Goal: Task Accomplishment & Management: Manage account settings

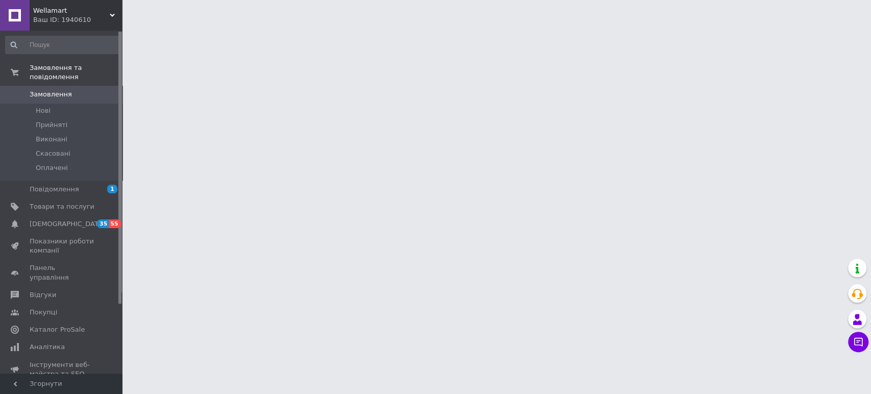
click at [110, 18] on div "Ваш ID: 1940610" at bounding box center [77, 19] width 89 height 9
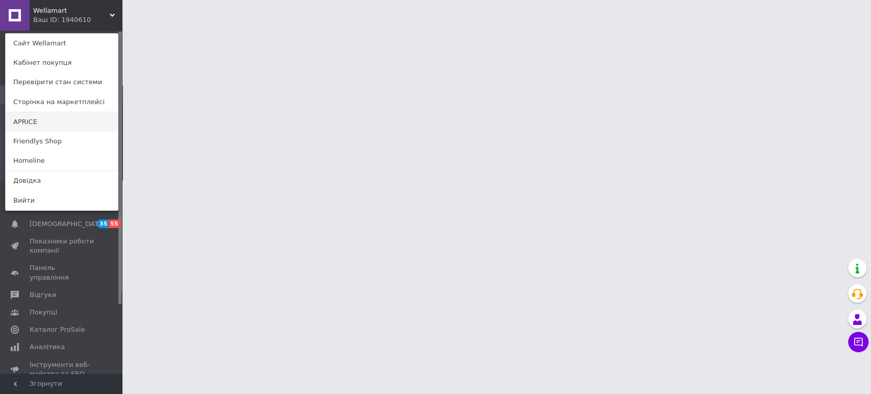
click at [65, 116] on link "APRICE" at bounding box center [62, 121] width 112 height 19
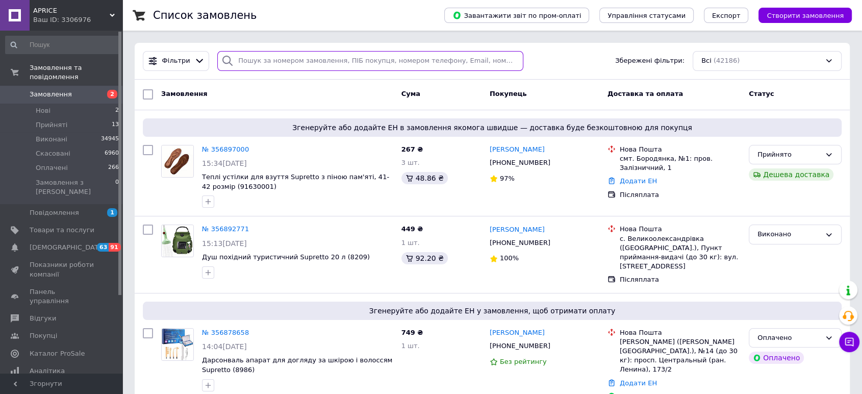
click at [312, 57] on input "search" at bounding box center [370, 61] width 306 height 20
paste input "356603269"
type input "356603269"
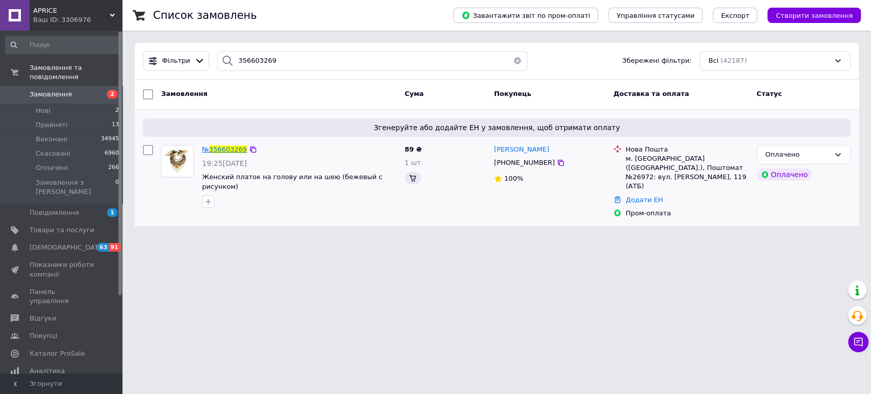
click at [229, 152] on span "356603269" at bounding box center [228, 149] width 38 height 8
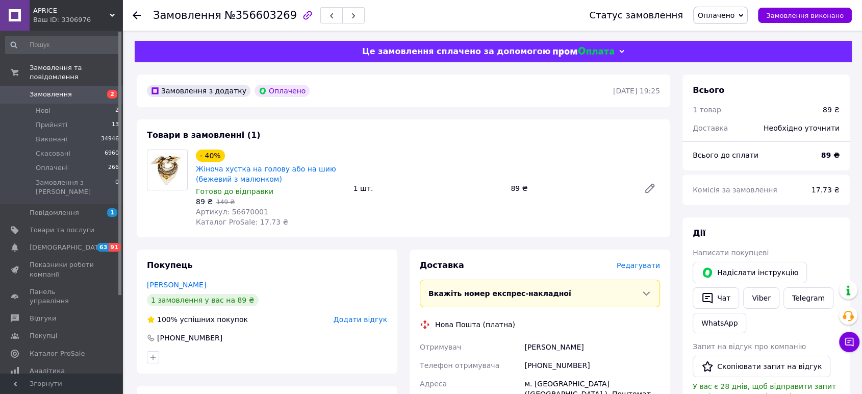
scroll to position [227, 0]
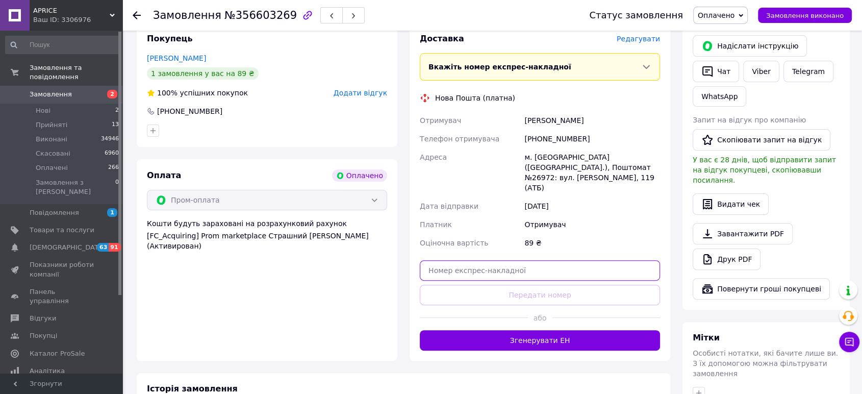
click at [531, 260] on input "text" at bounding box center [540, 270] width 240 height 20
paste input "20451224641903"
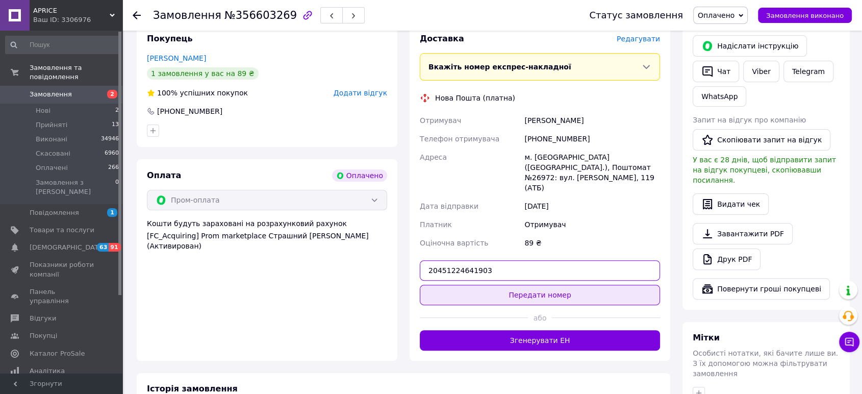
drag, startPoint x: 534, startPoint y: 260, endPoint x: 535, endPoint y: 267, distance: 7.7
click at [534, 263] on div "Доставка Редагувати Вкажіть номер експрес-накладної Обов'язково введіть номер е…" at bounding box center [540, 191] width 240 height 317
type input "20451224641903"
click at [535, 285] on button "Передати номер" at bounding box center [540, 295] width 240 height 20
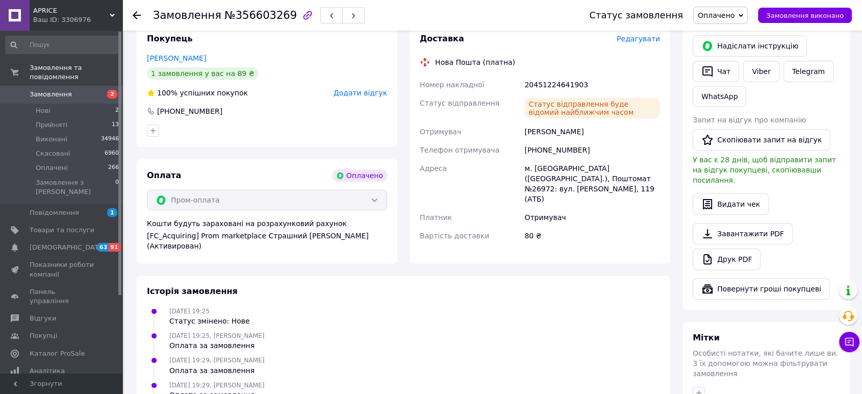
click at [136, 15] on use at bounding box center [137, 15] width 8 height 8
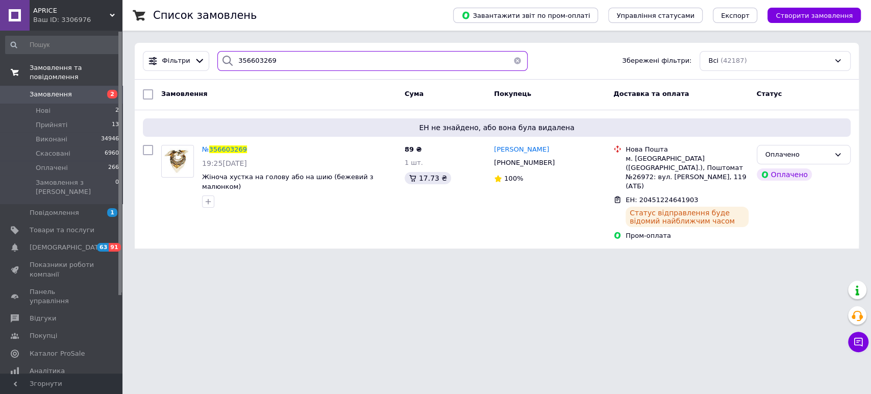
drag, startPoint x: 306, startPoint y: 63, endPoint x: 61, endPoint y: 64, distance: 244.9
click at [84, 64] on div "APRICE Ваш ID: 3306976 Сайт APRICE Кабінет покупця Перевірити стан системи Стор…" at bounding box center [435, 130] width 871 height 261
paste input "598046"
type input "356598046"
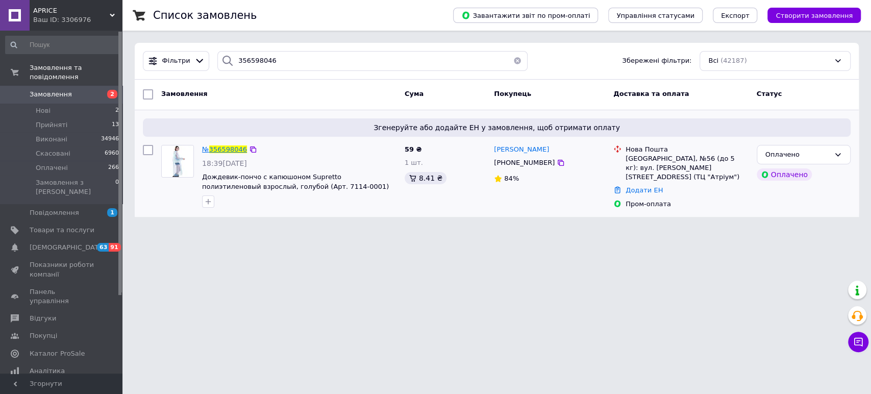
click at [231, 147] on span "356598046" at bounding box center [228, 149] width 38 height 8
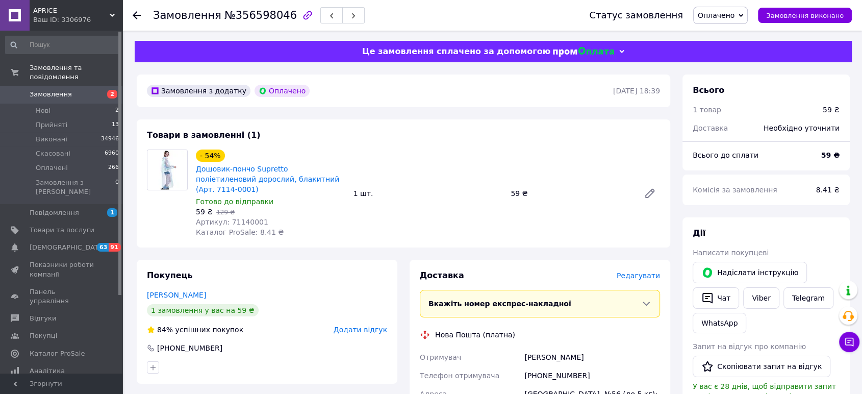
scroll to position [227, 0]
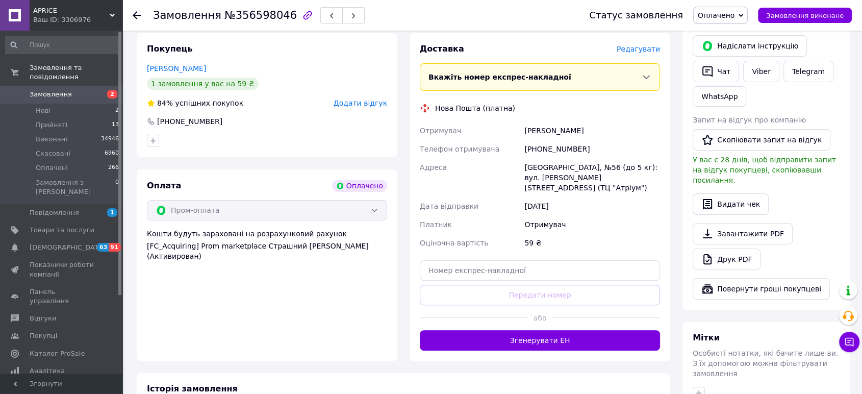
click at [547, 260] on div at bounding box center [540, 270] width 240 height 20
click at [541, 260] on input "text" at bounding box center [540, 270] width 240 height 20
paste input "20451224641964"
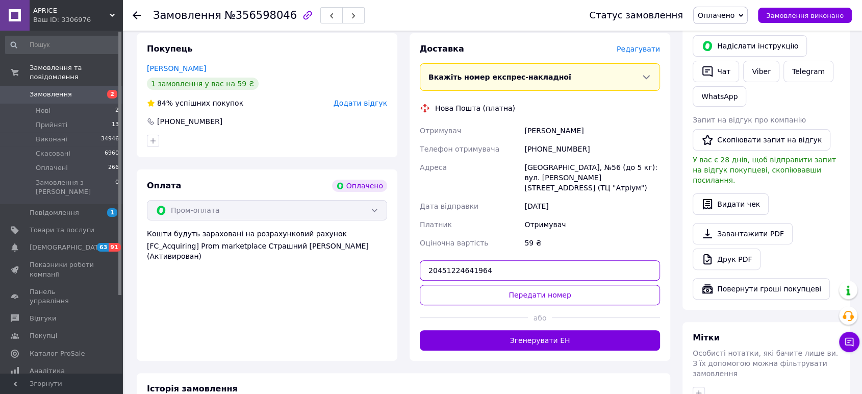
type input "20451224641964"
click at [532, 285] on button "Передати номер" at bounding box center [540, 295] width 240 height 20
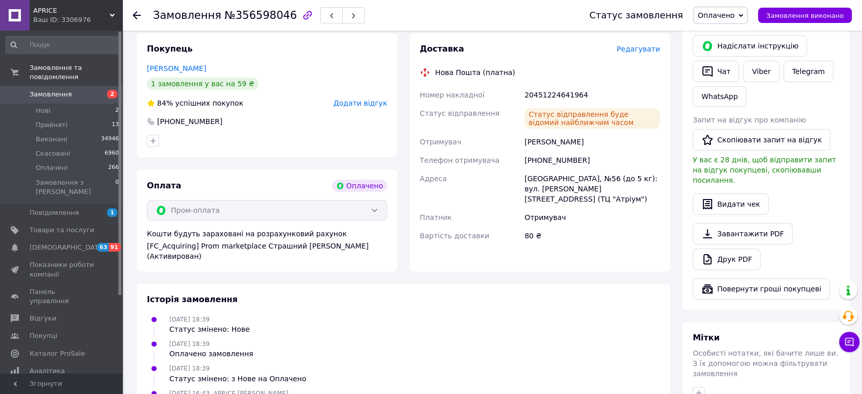
click at [140, 15] on use at bounding box center [137, 15] width 8 height 8
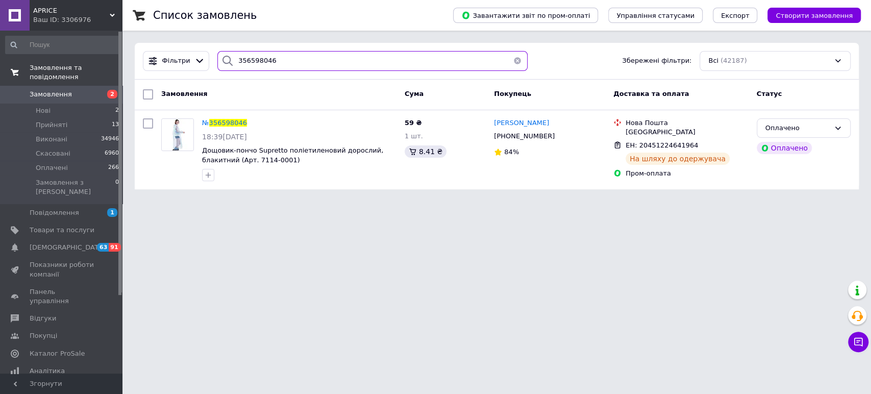
drag, startPoint x: 303, startPoint y: 60, endPoint x: 49, endPoint y: 63, distance: 254.1
click at [52, 63] on div "APRICE Ваш ID: 3306976 Сайт APRICE Кабінет покупця Перевірити стан системи Стор…" at bounding box center [435, 101] width 871 height 202
paste input "623352"
type input "356623352"
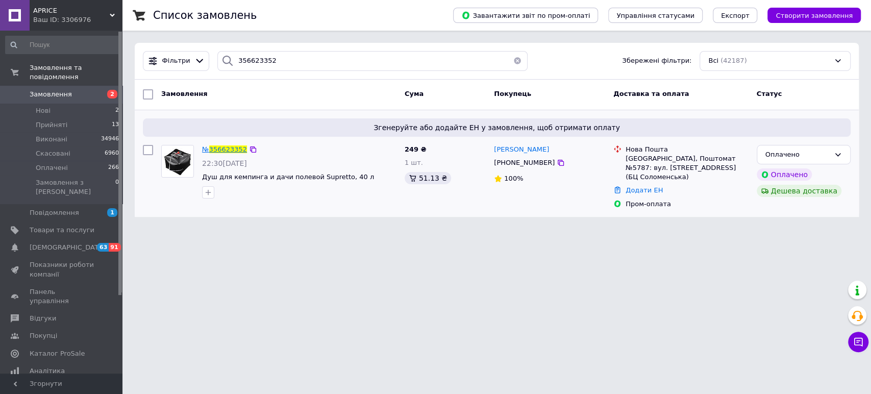
click at [231, 153] on span "356623352" at bounding box center [228, 149] width 38 height 8
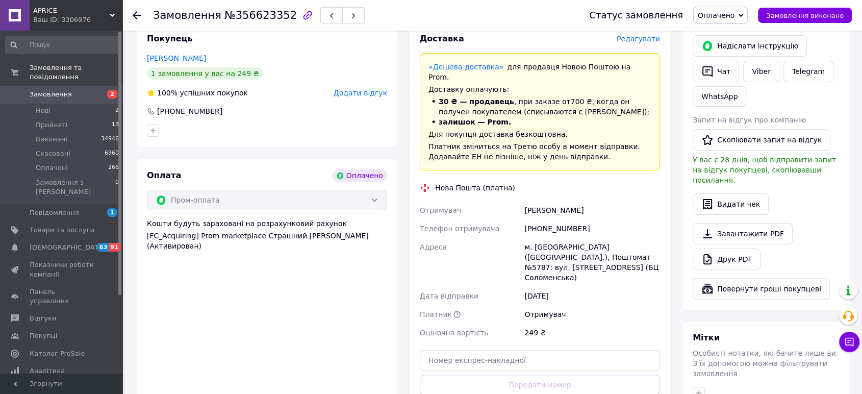
scroll to position [283, 0]
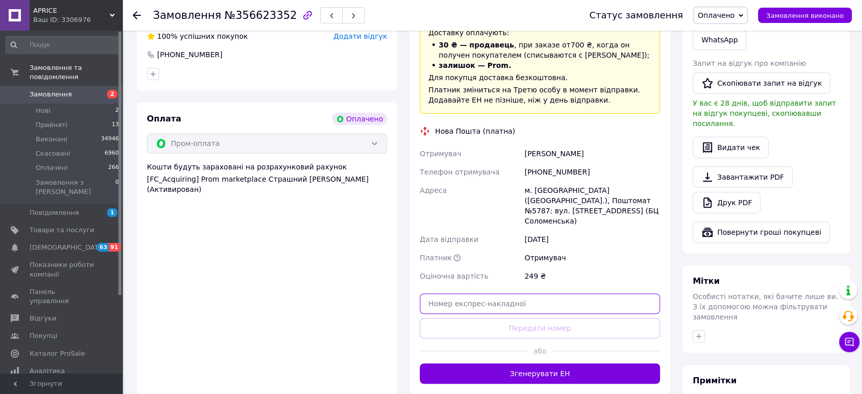
click at [509, 293] on input "text" at bounding box center [540, 303] width 240 height 20
paste input "20451224642003"
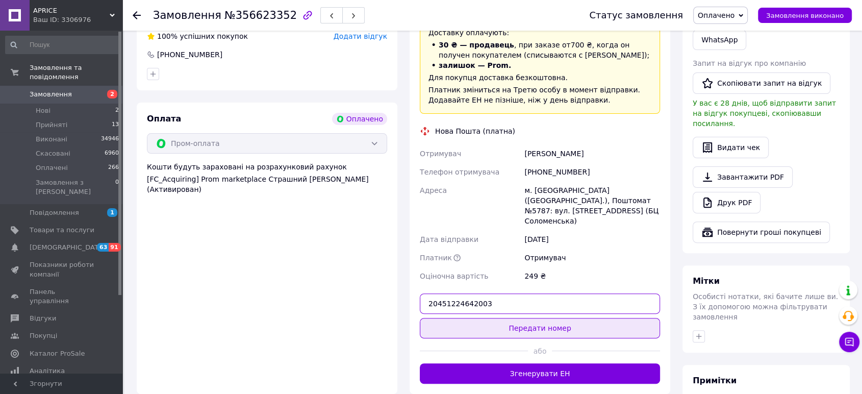
type input "20451224642003"
click at [535, 318] on button "Передати номер" at bounding box center [540, 328] width 240 height 20
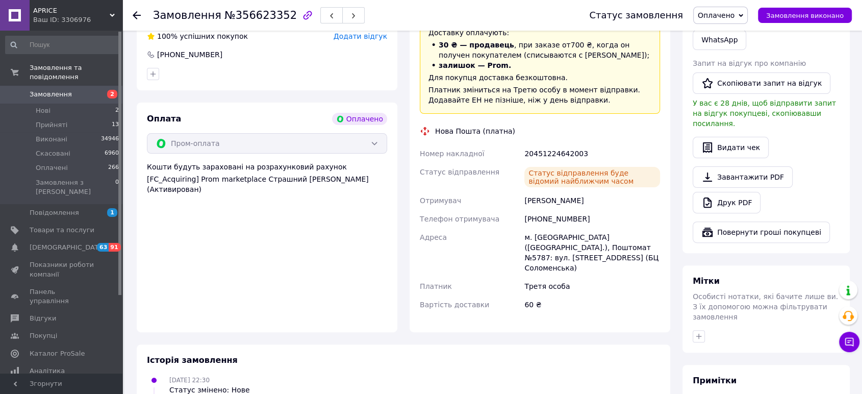
click at [137, 15] on use at bounding box center [137, 15] width 8 height 8
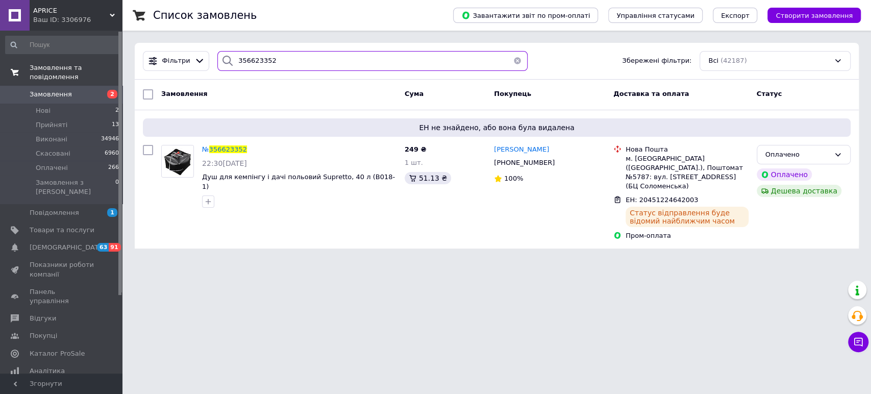
drag, startPoint x: 351, startPoint y: 63, endPoint x: 115, endPoint y: 64, distance: 235.8
click at [124, 64] on div "Список замовлень Завантажити звіт по пром-оплаті Управління статусами Експорт С…" at bounding box center [496, 130] width 749 height 261
paste input "49838"
type input "356649838"
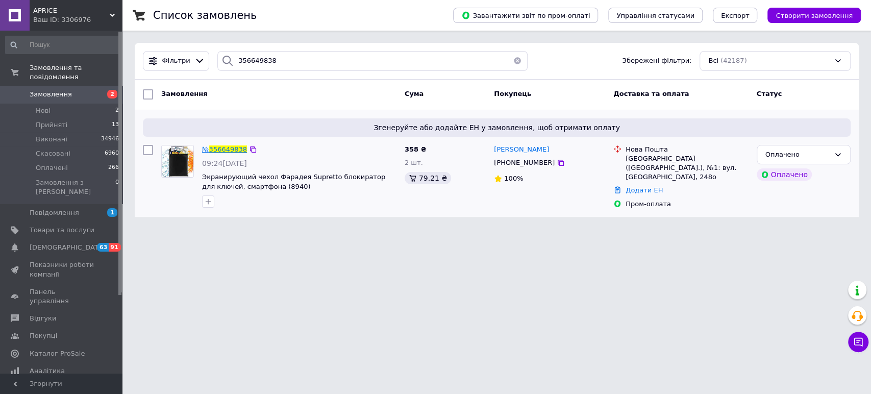
click at [230, 152] on span "356649838" at bounding box center [228, 149] width 38 height 8
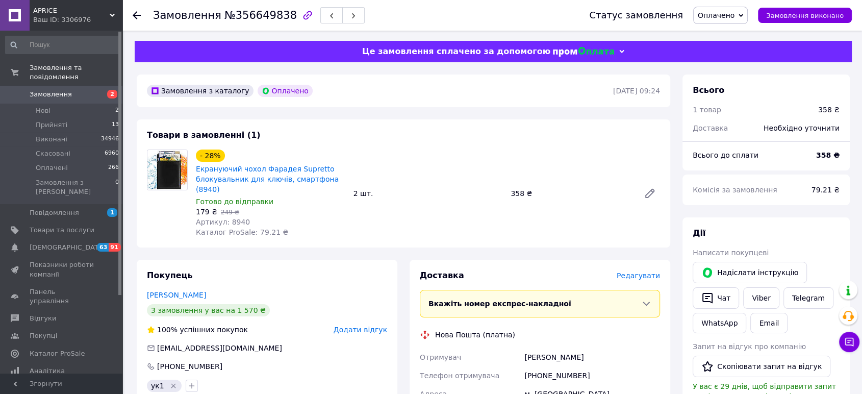
scroll to position [227, 0]
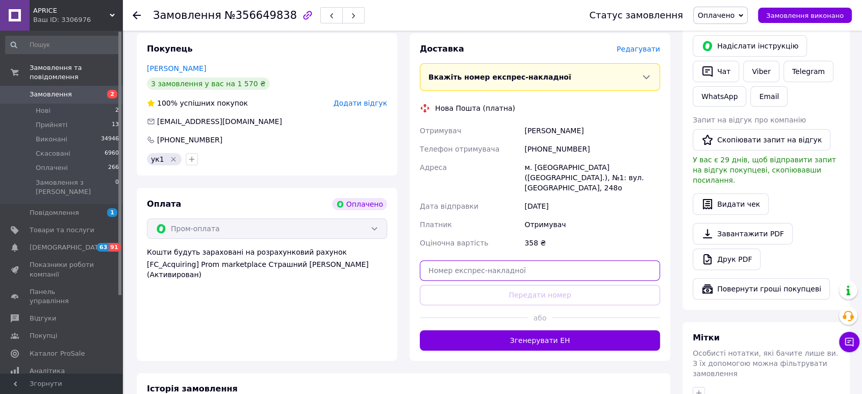
click at [502, 260] on input "text" at bounding box center [540, 270] width 240 height 20
paste input "20451224642031"
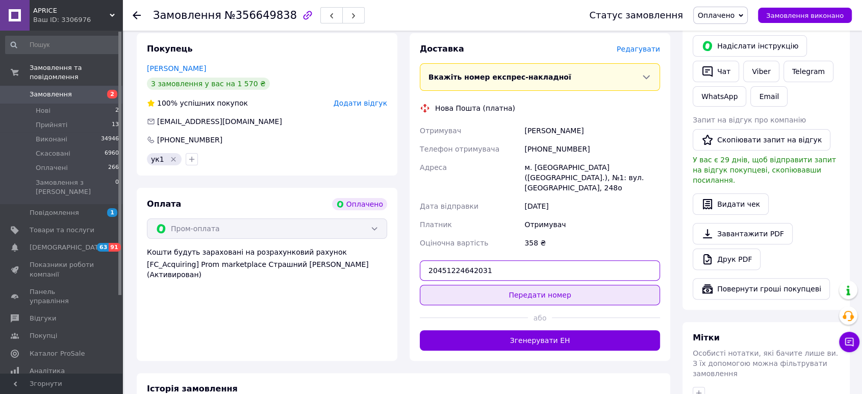
type input "20451224642031"
click at [518, 285] on button "Передати номер" at bounding box center [540, 295] width 240 height 20
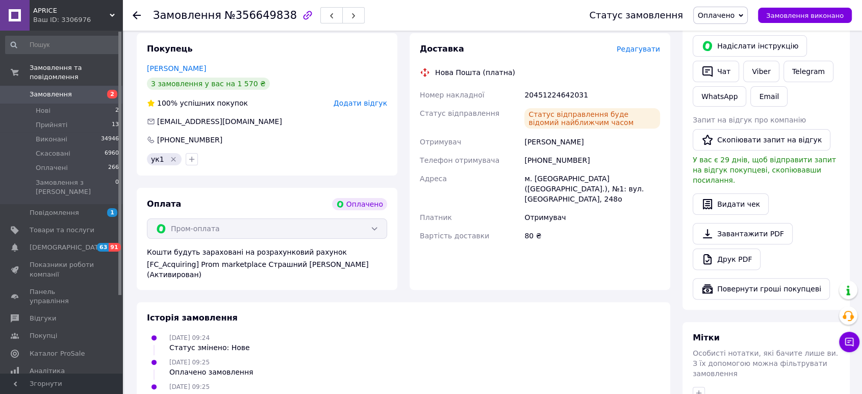
click at [137, 15] on use at bounding box center [137, 15] width 8 height 8
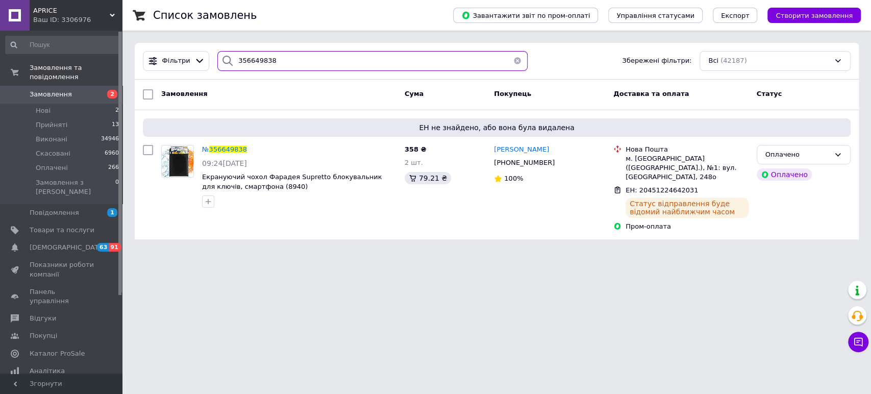
drag, startPoint x: 314, startPoint y: 70, endPoint x: 367, endPoint y: 61, distance: 53.8
click at [163, 57] on div "Фільтри 356649838 Збережені фільтри: Всі (42187)" at bounding box center [497, 61] width 716 height 20
paste input "77617"
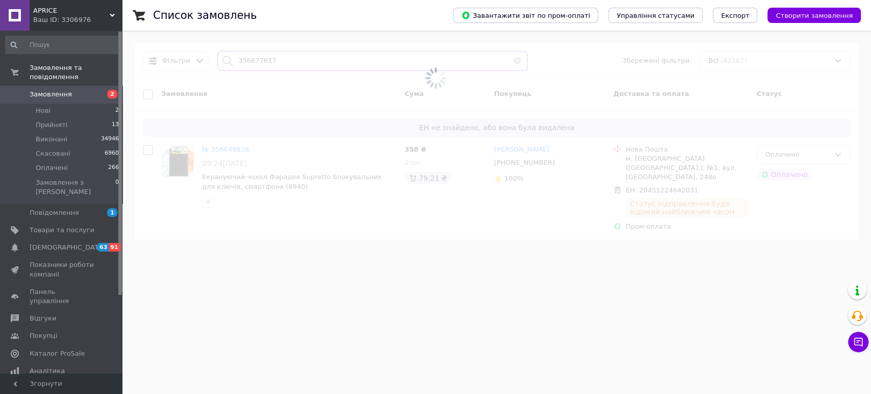
type input "356677617"
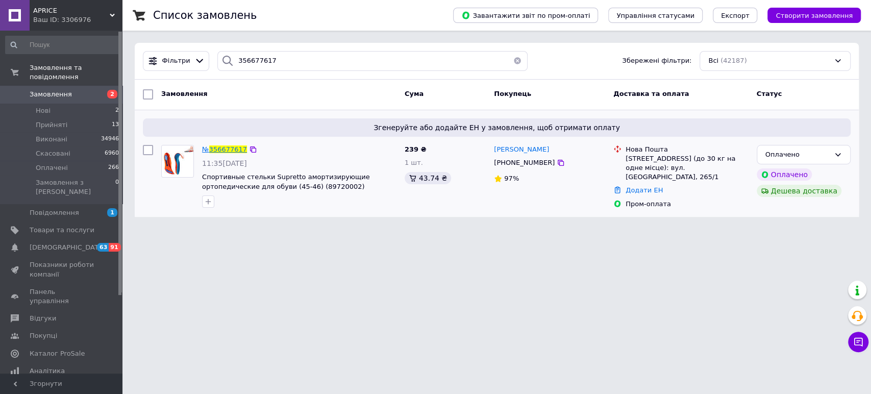
click at [227, 145] on span "356677617" at bounding box center [228, 149] width 38 height 8
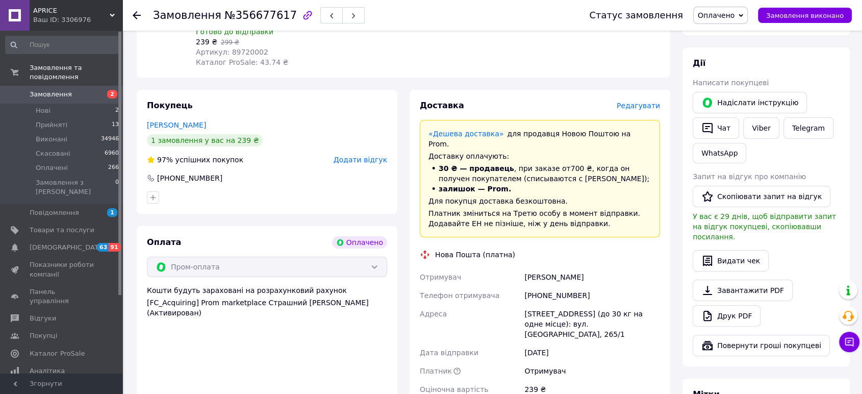
scroll to position [386, 0]
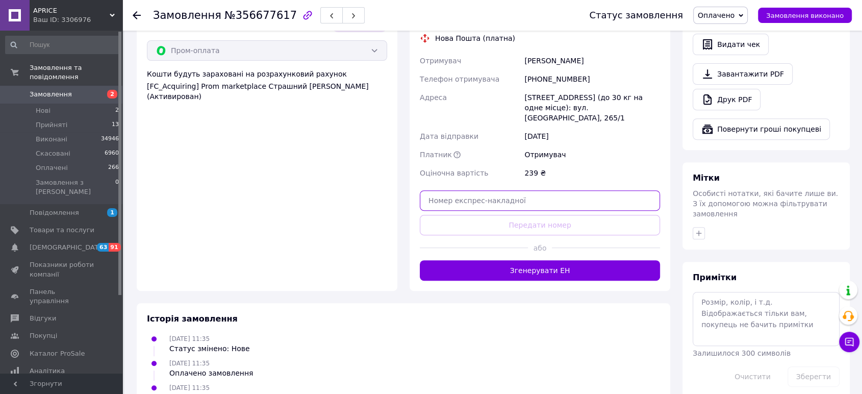
click at [510, 190] on input "text" at bounding box center [540, 200] width 240 height 20
paste input "20451224642106"
type input "20451224642106"
click at [518, 215] on button "Передати номер" at bounding box center [540, 225] width 240 height 20
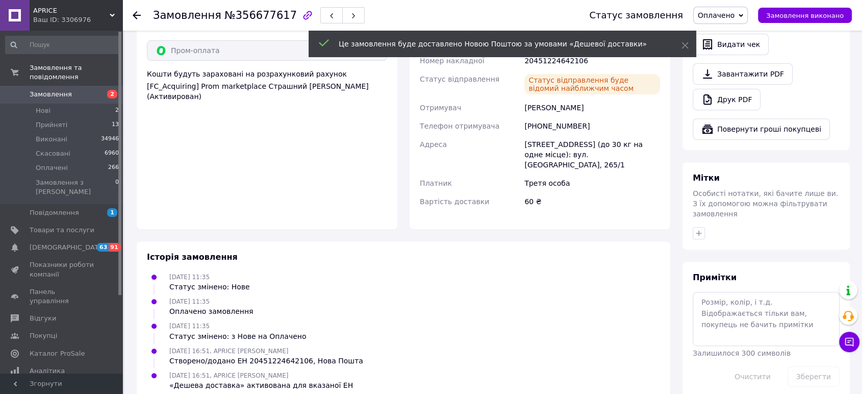
scroll to position [380, 0]
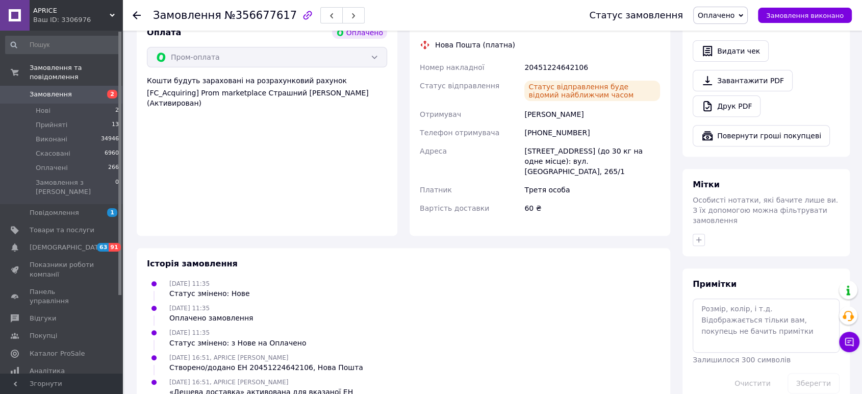
click at [130, 13] on div "Замовлення №356677617 Статус замовлення Оплачено Прийнято Виконано Скасовано За…" at bounding box center [492, 15] width 740 height 31
click at [134, 13] on icon at bounding box center [137, 15] width 8 height 8
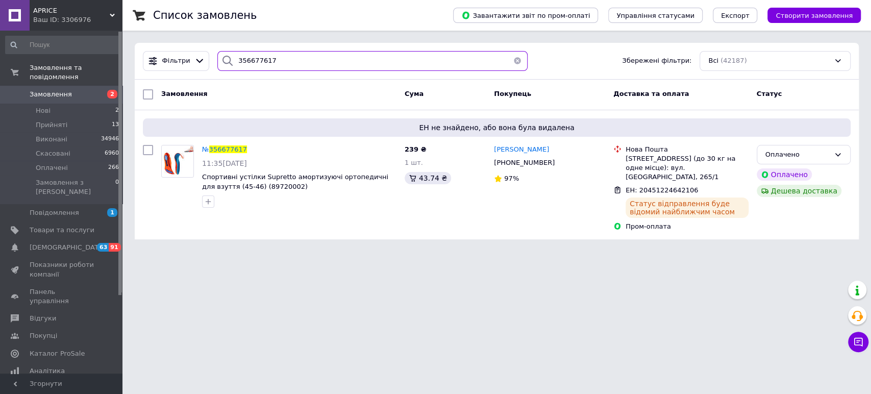
drag, startPoint x: 280, startPoint y: 60, endPoint x: 102, endPoint y: 57, distance: 178.1
click at [111, 57] on div "APRICE Ваш ID: 3306976 Сайт APRICE Кабінет покупця Перевірити стан системи Стор…" at bounding box center [435, 126] width 871 height 252
paste input "96074"
type input "356696074"
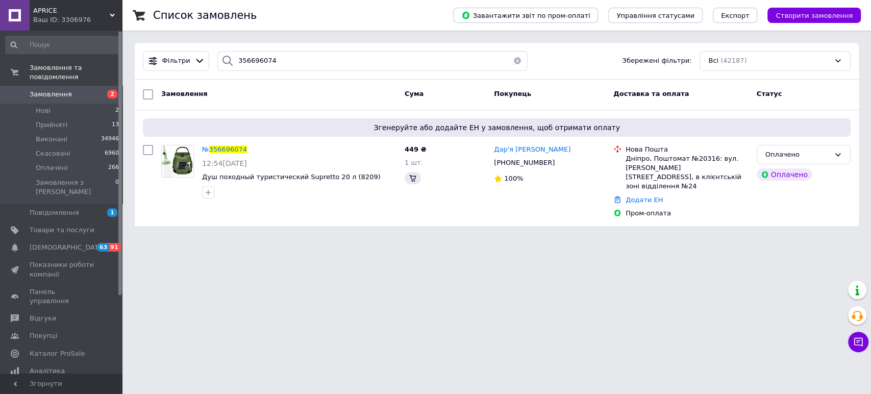
click at [236, 147] on span "356696074" at bounding box center [228, 149] width 38 height 8
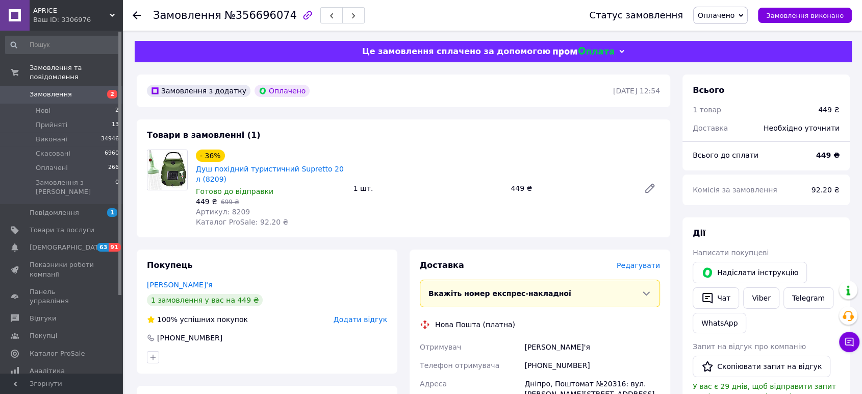
scroll to position [227, 0]
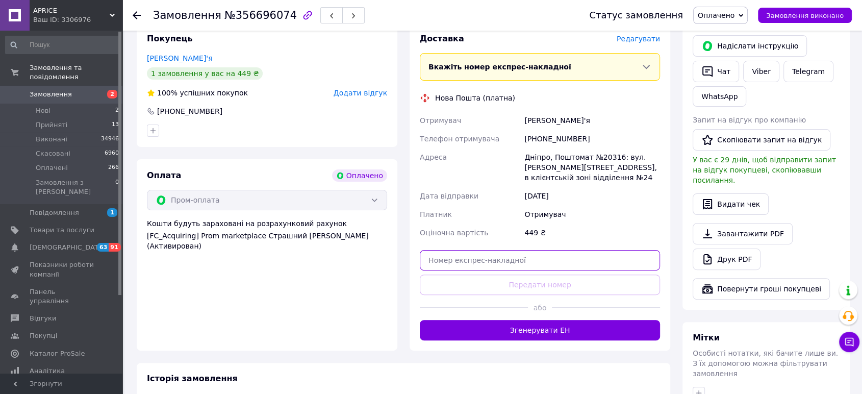
click at [510, 259] on input "text" at bounding box center [540, 260] width 240 height 20
paste input "20451224642207"
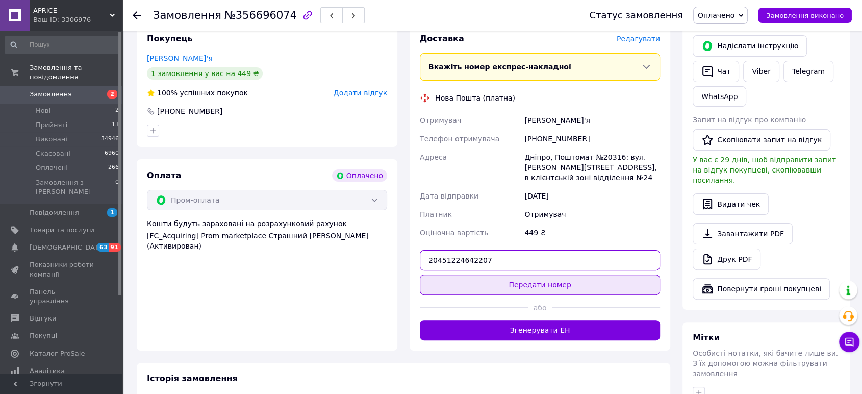
type input "20451224642207"
click at [530, 278] on button "Передати номер" at bounding box center [540, 285] width 240 height 20
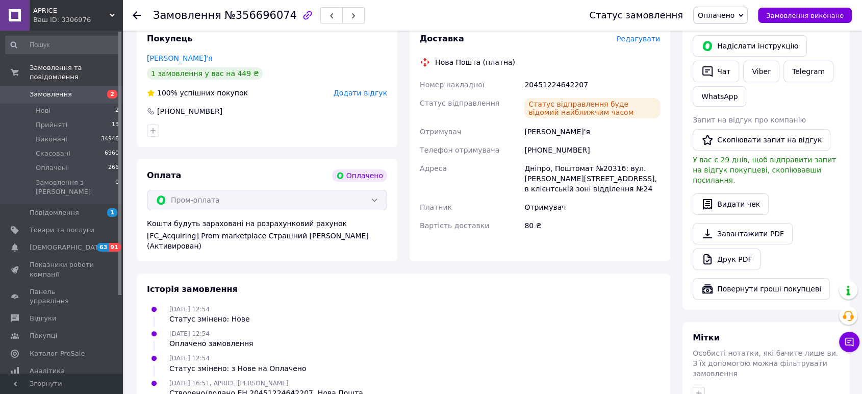
click at [137, 13] on icon at bounding box center [137, 15] width 8 height 8
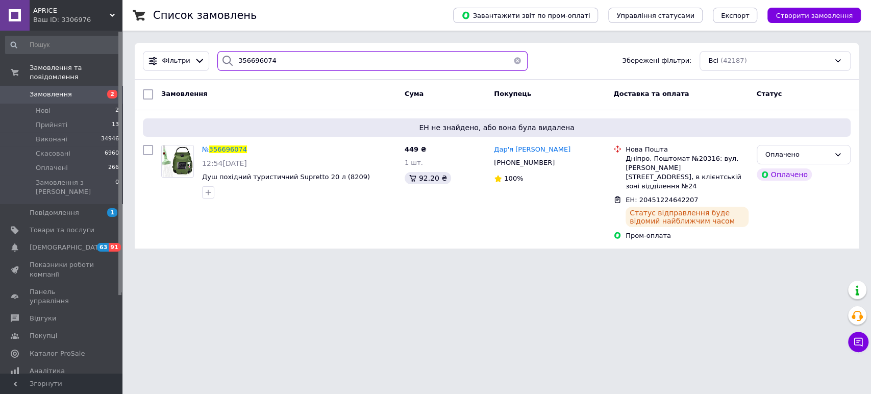
drag, startPoint x: 283, startPoint y: 54, endPoint x: 123, endPoint y: 62, distance: 159.9
click at [127, 62] on div "Список замовлень Завантажити звіт по пром-оплаті Управління статусами Експорт С…" at bounding box center [496, 130] width 749 height 261
paste input "5330"
type input "356695330"
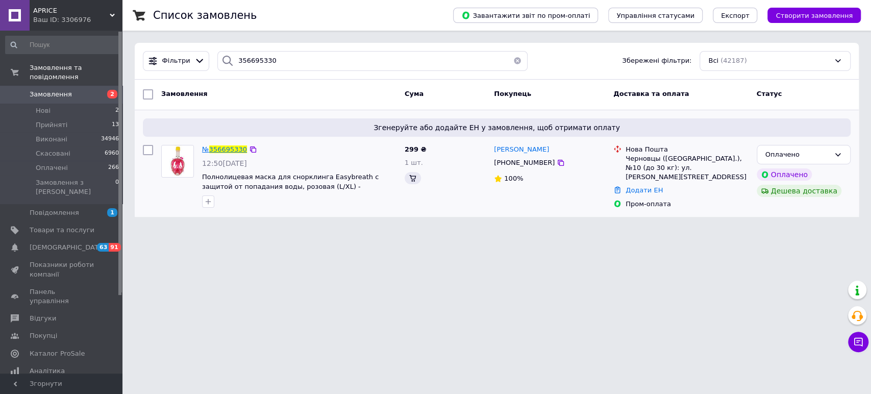
click at [230, 146] on span "356695330" at bounding box center [228, 149] width 38 height 8
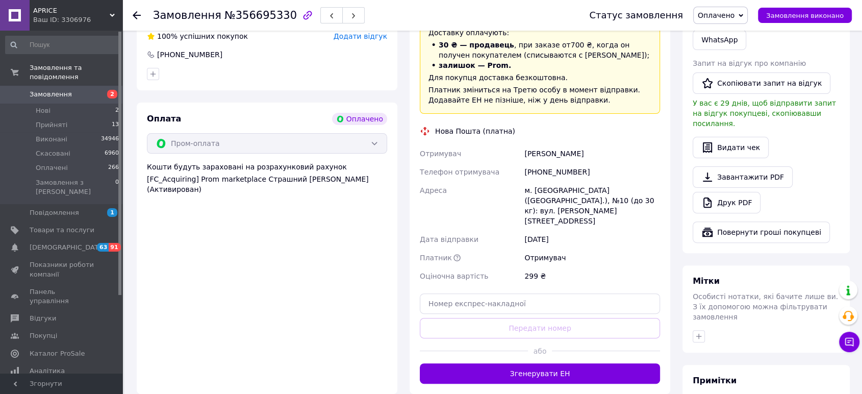
scroll to position [340, 0]
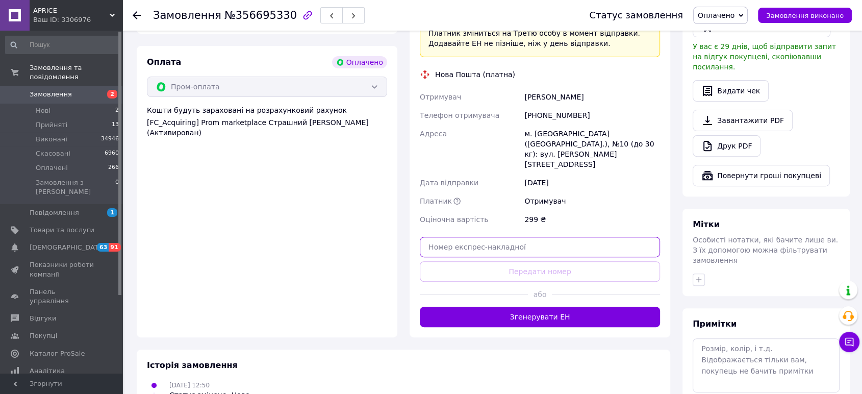
click at [517, 237] on input "text" at bounding box center [540, 247] width 240 height 20
paste input "20451224642266"
type input "20451224642266"
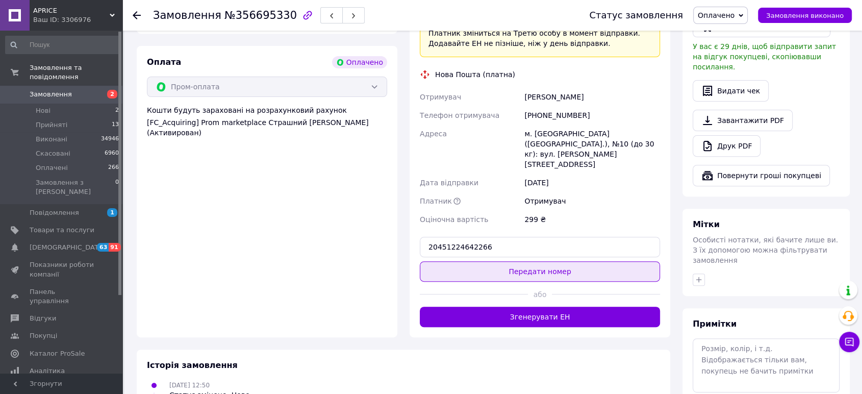
click at [534, 261] on button "Передати номер" at bounding box center [540, 271] width 240 height 20
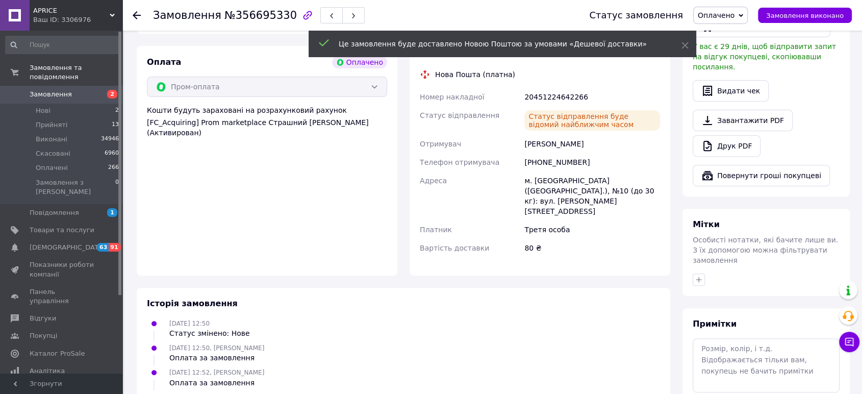
click at [135, 15] on icon at bounding box center [137, 15] width 8 height 8
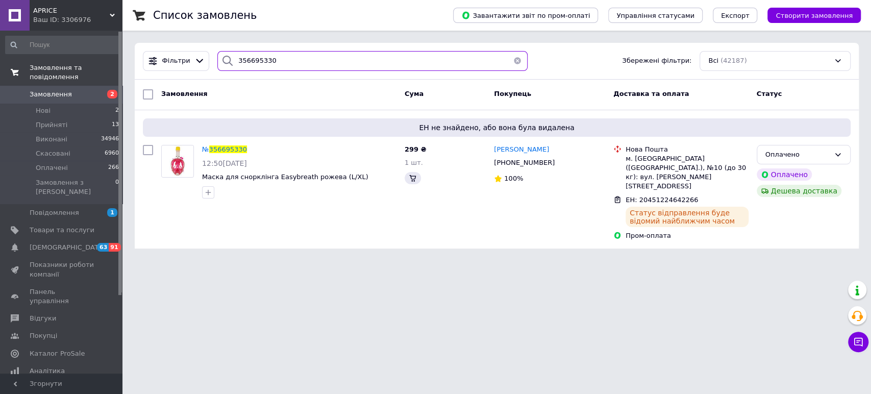
drag, startPoint x: 312, startPoint y: 63, endPoint x: 92, endPoint y: 62, distance: 219.9
click at [100, 63] on div "APRICE Ваш ID: 3306976 Сайт APRICE Кабінет покупця Перевірити стан системи Стор…" at bounding box center [435, 130] width 871 height 261
paste input "709277"
type input "356709277"
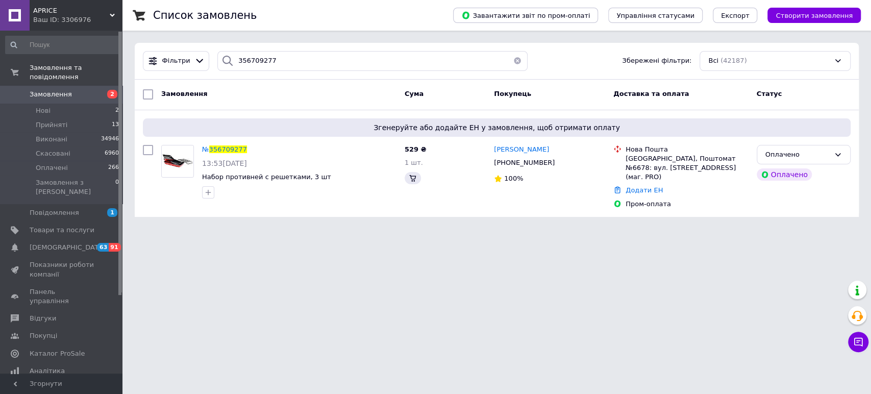
click at [236, 146] on span "356709277" at bounding box center [228, 149] width 38 height 8
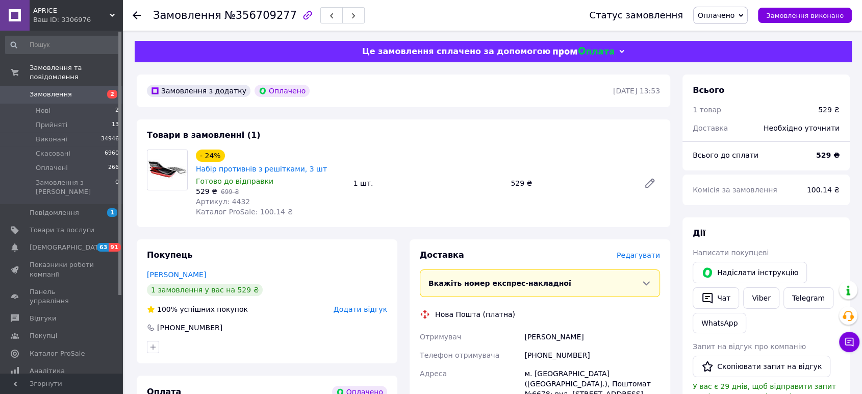
scroll to position [227, 0]
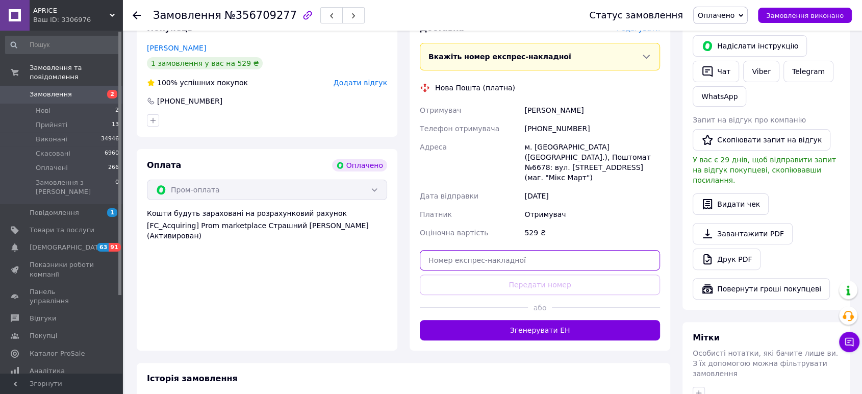
click at [533, 250] on input "text" at bounding box center [540, 260] width 240 height 20
paste input "20451224642277"
type input "20451224642277"
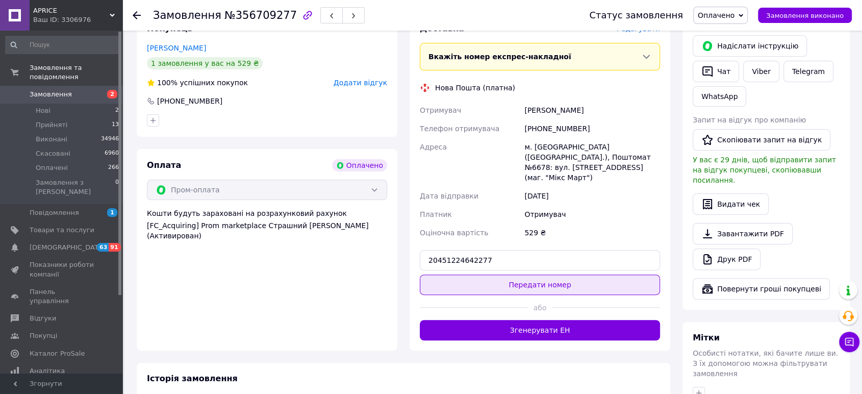
click at [539, 275] on button "Передати номер" at bounding box center [540, 285] width 240 height 20
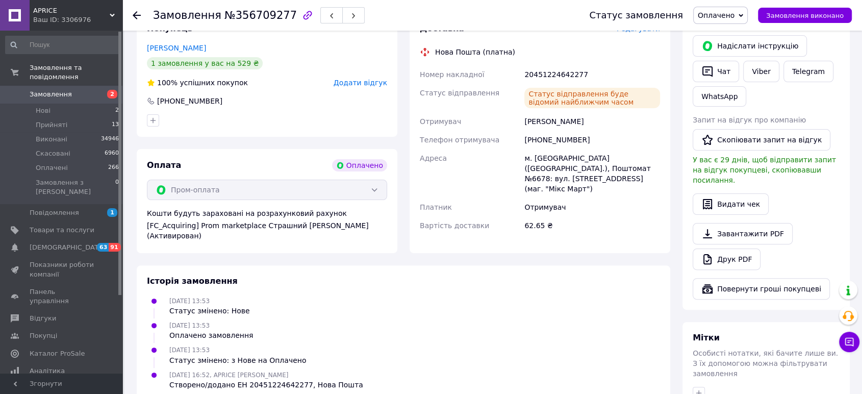
click at [138, 11] on icon at bounding box center [137, 15] width 8 height 8
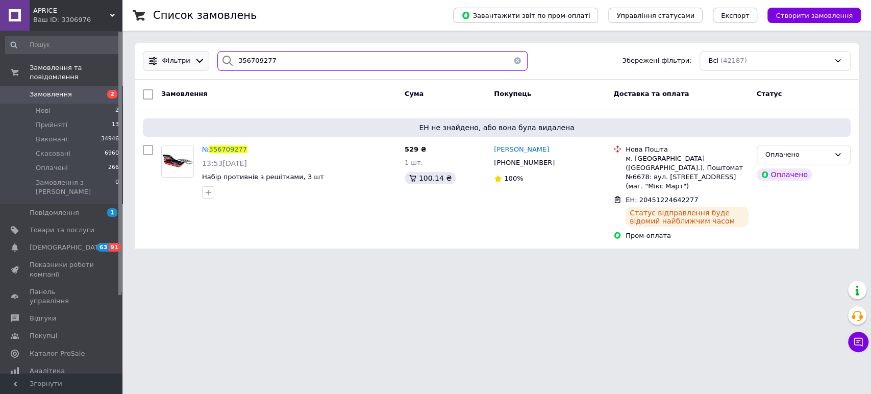
drag, startPoint x: 268, startPoint y: 64, endPoint x: 168, endPoint y: 68, distance: 99.6
click at [150, 68] on div "Фільтри 356709277 Збережені фільтри: Всі (42187)" at bounding box center [497, 61] width 716 height 20
paste input "633496"
type input "356633496"
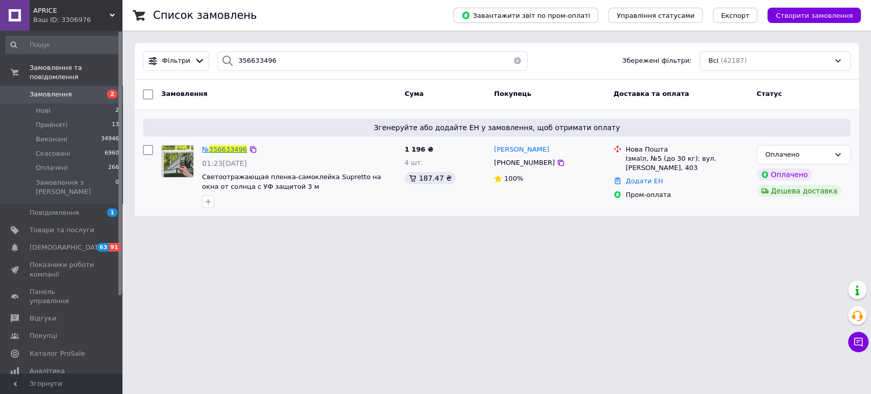
click at [235, 146] on span "356633496" at bounding box center [228, 149] width 38 height 8
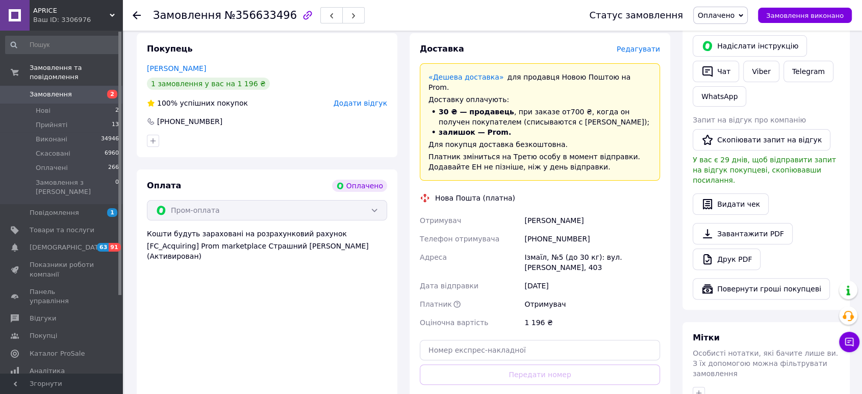
scroll to position [283, 0]
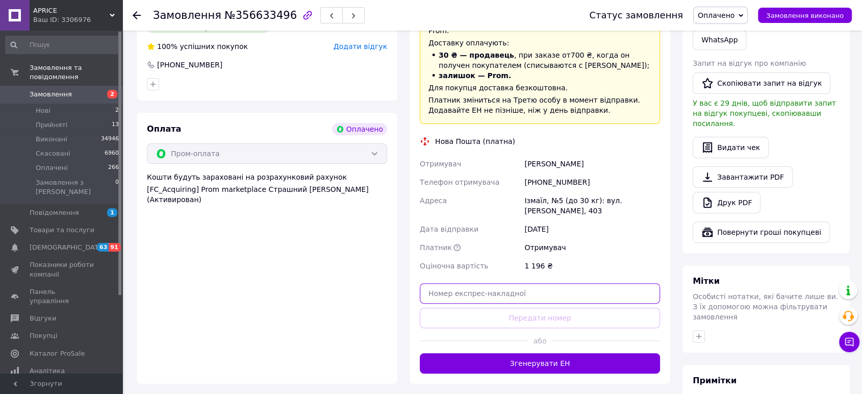
click at [504, 283] on input "text" at bounding box center [540, 293] width 240 height 20
paste input "20451224642765"
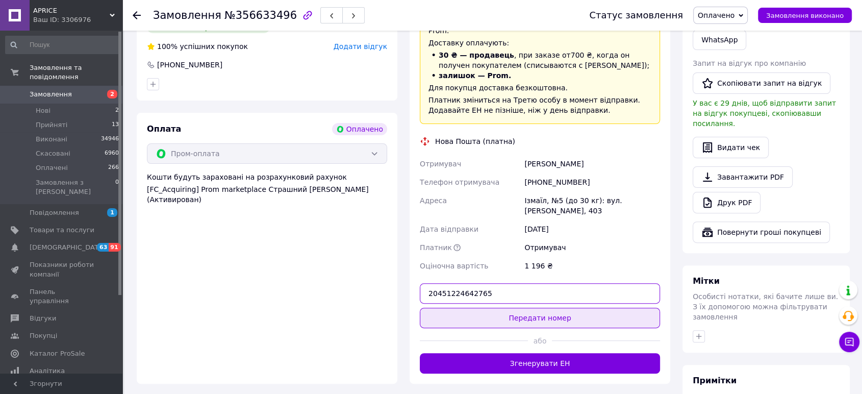
type input "20451224642765"
click at [535, 308] on button "Передати номер" at bounding box center [540, 318] width 240 height 20
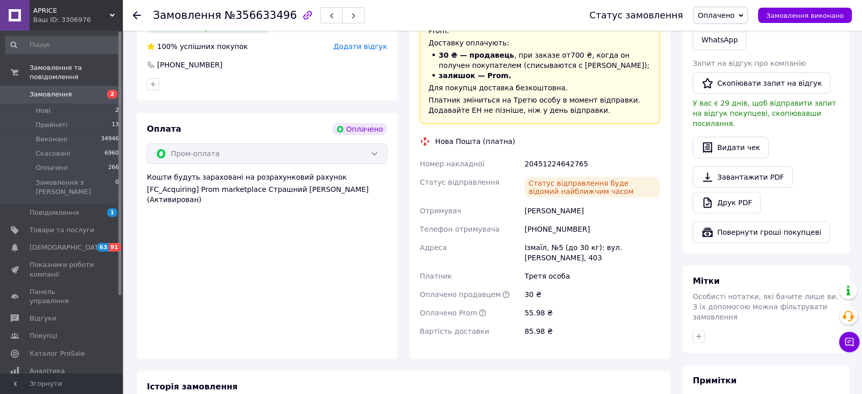
click at [136, 15] on use at bounding box center [137, 15] width 8 height 8
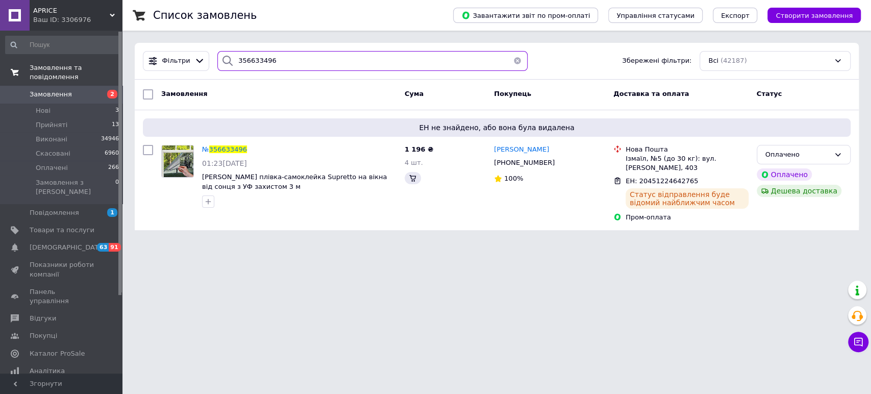
drag, startPoint x: 317, startPoint y: 57, endPoint x: 114, endPoint y: 68, distance: 203.4
click at [117, 68] on div "APRICE Ваш ID: 3306976 Сайт APRICE Кабінет покупця Перевірити стан системи Стор…" at bounding box center [435, 121] width 871 height 242
paste input "750671"
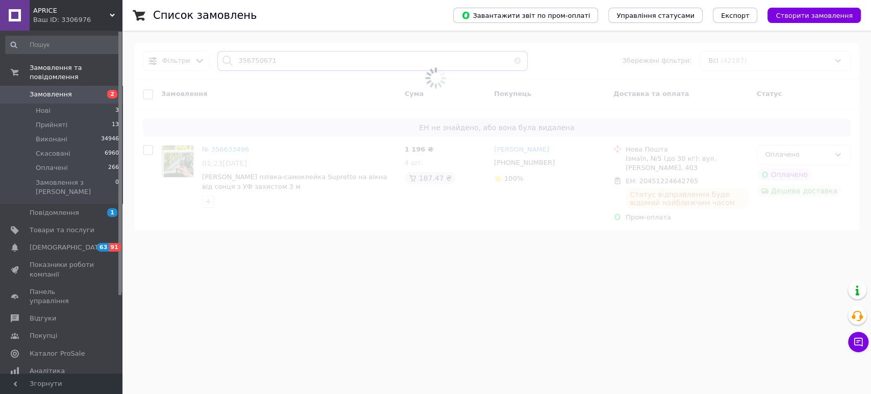
type input "356750671"
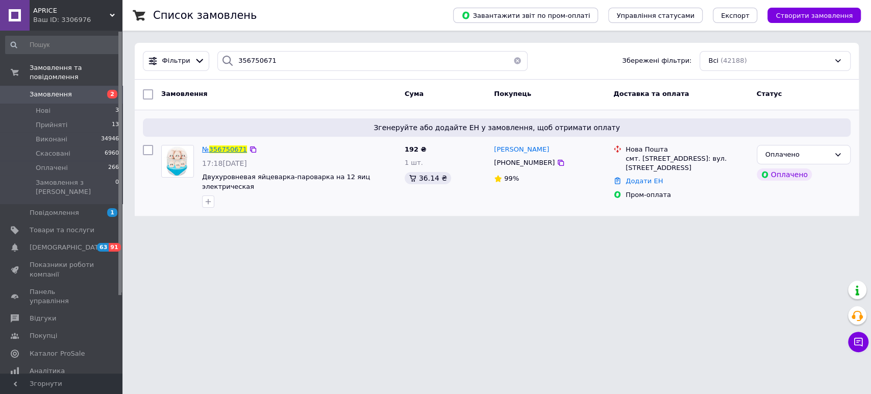
click at [233, 151] on span "356750671" at bounding box center [228, 149] width 38 height 8
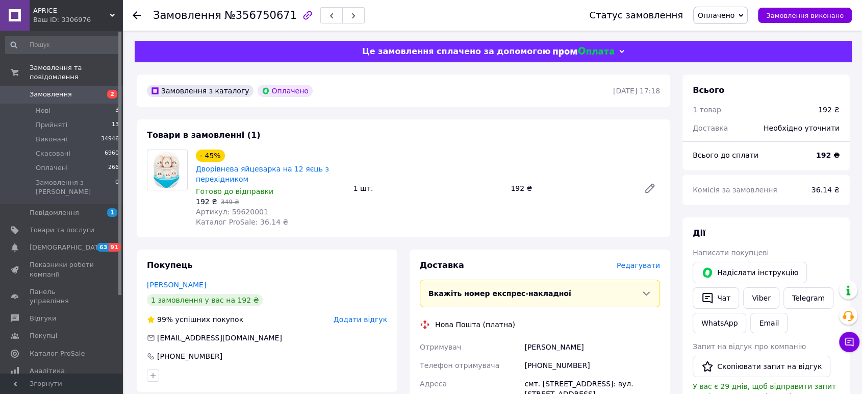
scroll to position [283, 0]
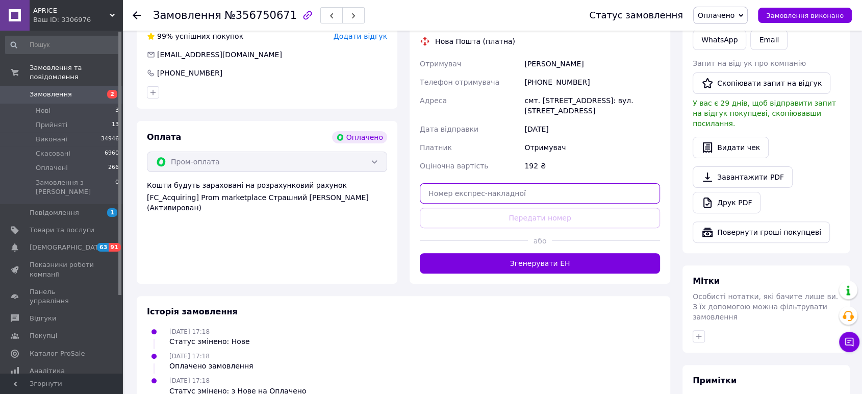
click at [514, 195] on input "text" at bounding box center [540, 193] width 240 height 20
paste input "20451224754478"
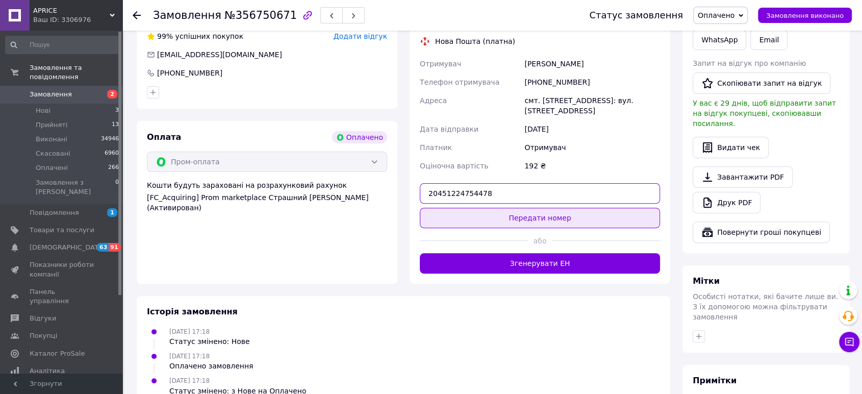
type input "20451224754478"
click at [533, 214] on button "Передати номер" at bounding box center [540, 218] width 240 height 20
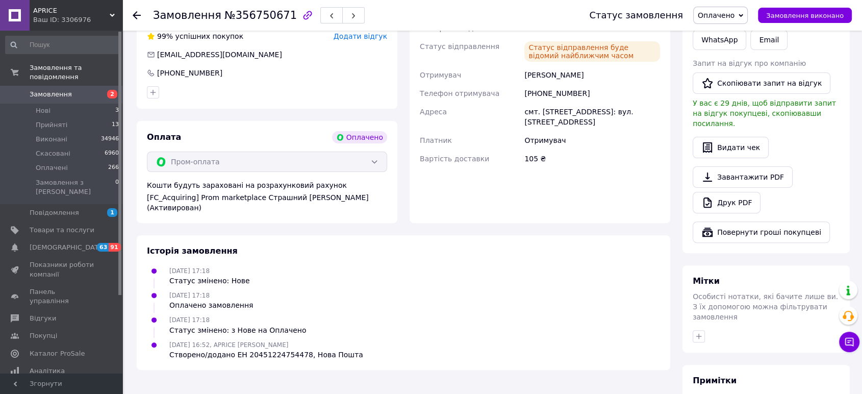
click at [109, 19] on div "Ваш ID: 3306976" at bounding box center [77, 19] width 89 height 9
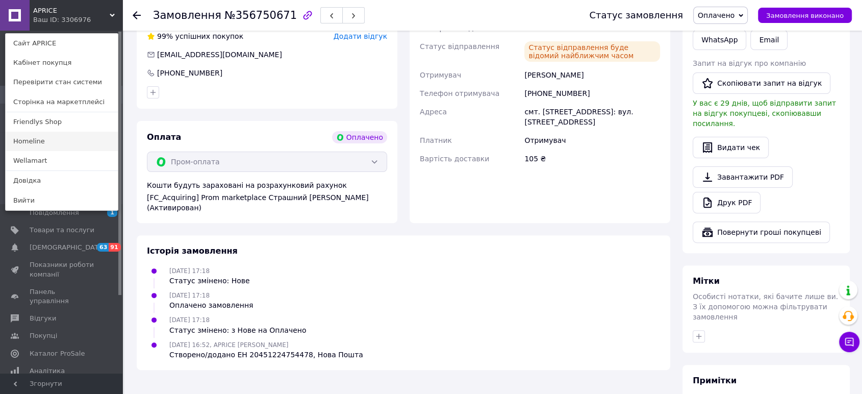
click at [30, 143] on link "Homeline" at bounding box center [62, 141] width 112 height 19
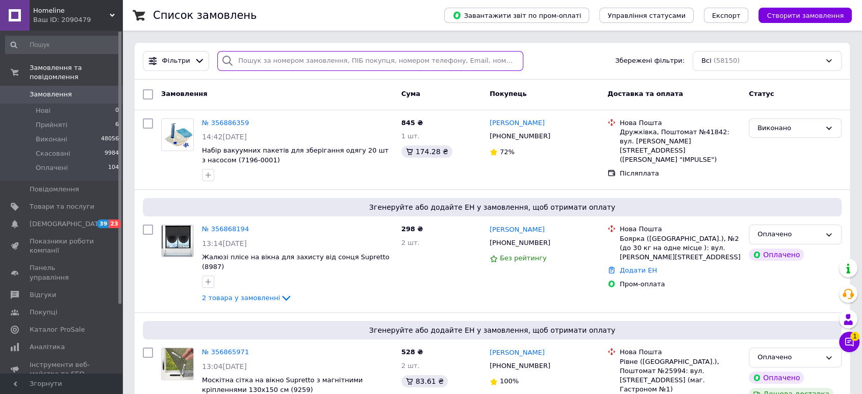
click at [331, 53] on input "search" at bounding box center [370, 61] width 306 height 20
paste input "356592999"
type input "356592999"
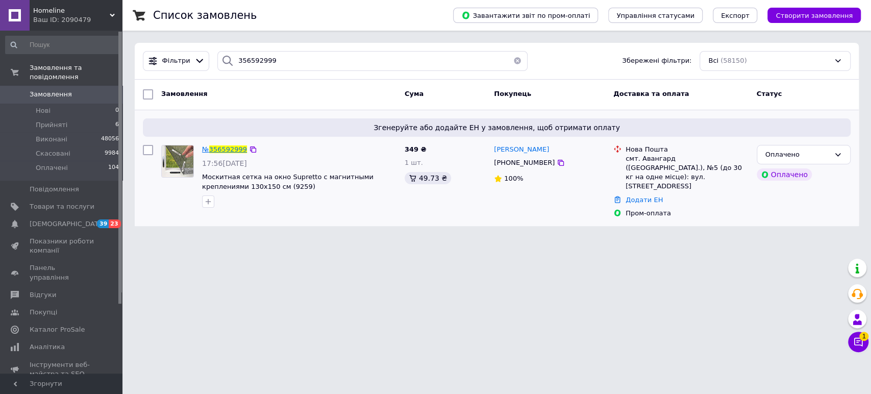
click at [234, 146] on span "356592999" at bounding box center [228, 149] width 38 height 8
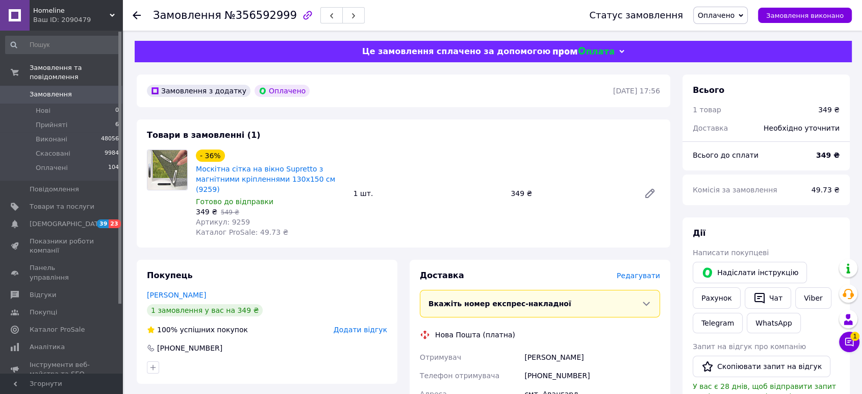
scroll to position [283, 0]
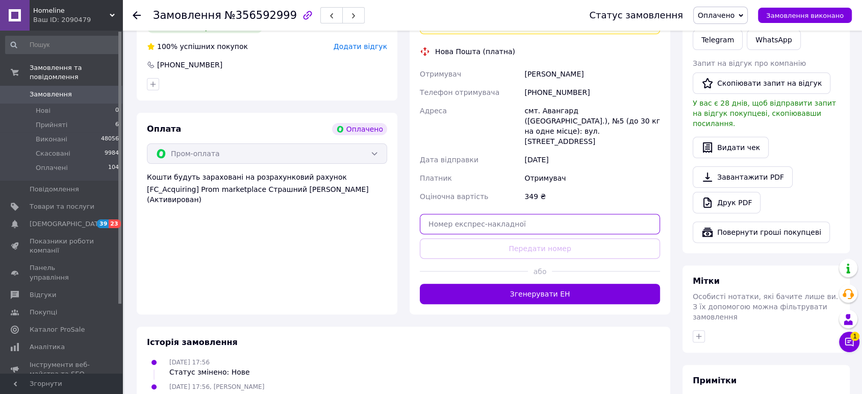
click at [547, 214] on input "text" at bounding box center [540, 224] width 240 height 20
paste input "20451224641913"
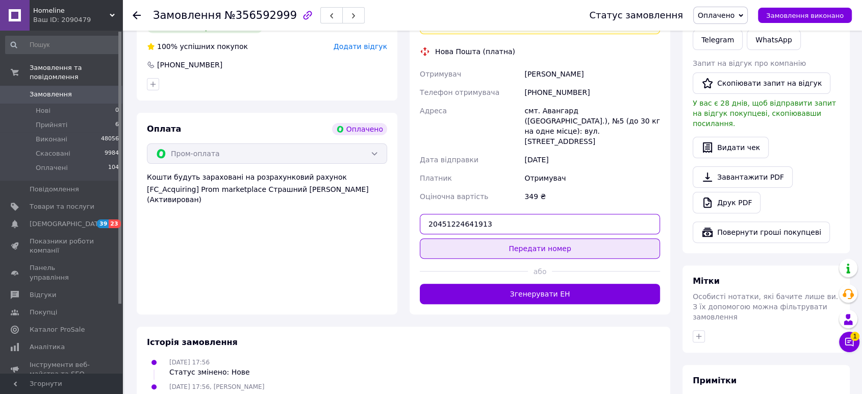
type input "20451224641913"
click at [547, 238] on button "Передати номер" at bounding box center [540, 248] width 240 height 20
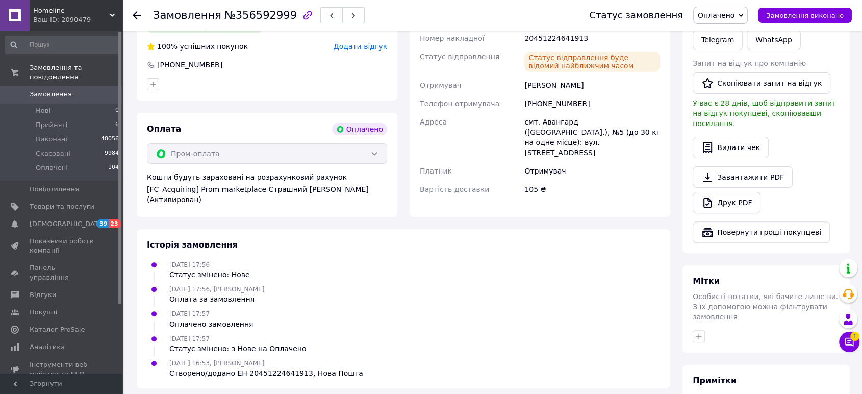
click at [139, 15] on use at bounding box center [137, 15] width 8 height 8
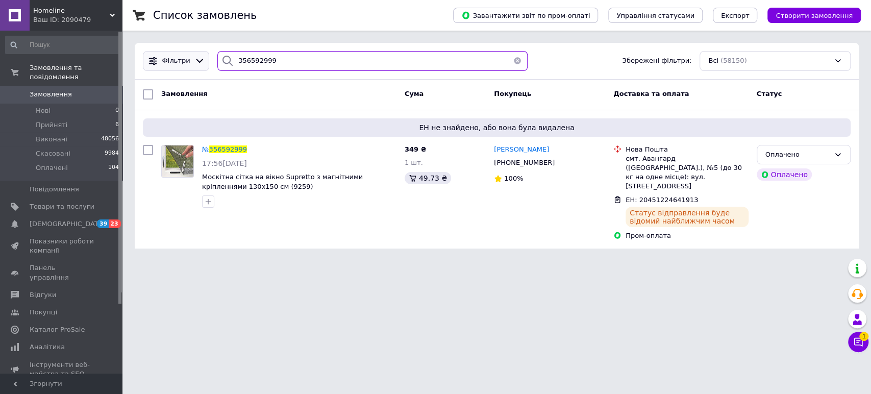
drag, startPoint x: 303, startPoint y: 64, endPoint x: 147, endPoint y: 66, distance: 156.2
click at [169, 66] on div "Фільтри 356592999 Збережені фільтри: Всі (58150)" at bounding box center [497, 61] width 716 height 20
paste input "627754"
type input "356627754"
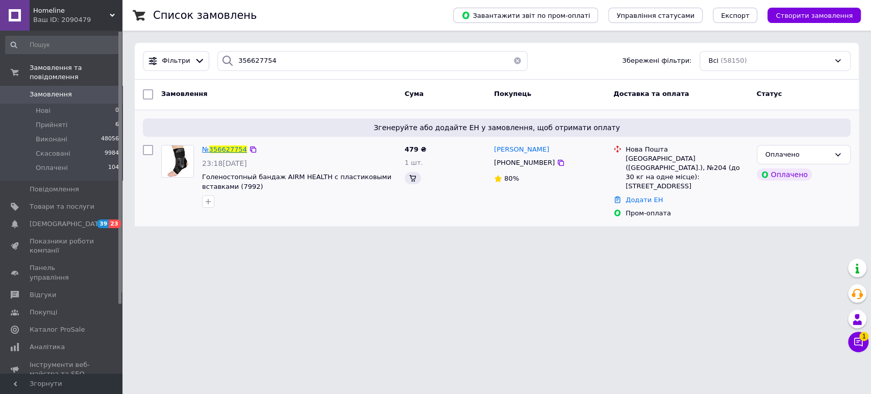
click at [231, 149] on span "356627754" at bounding box center [228, 149] width 38 height 8
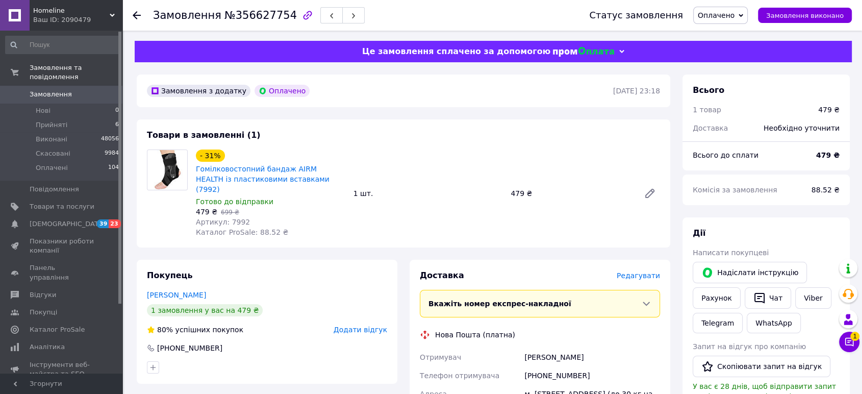
scroll to position [170, 0]
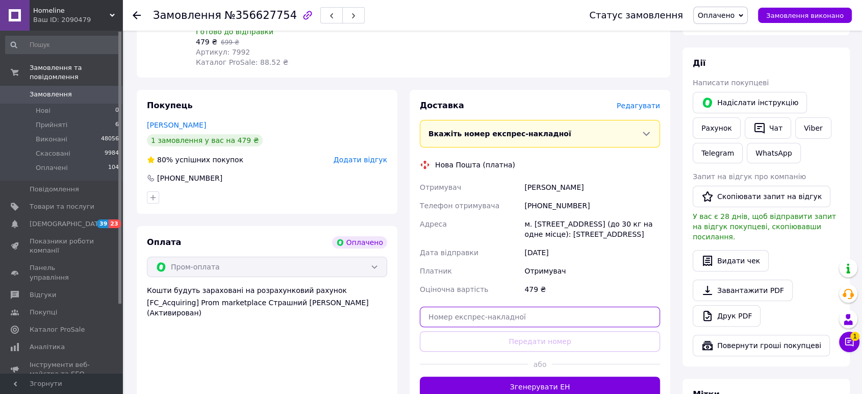
click at [524, 307] on input "text" at bounding box center [540, 317] width 240 height 20
paste input "20451224642044"
type input "20451224642044"
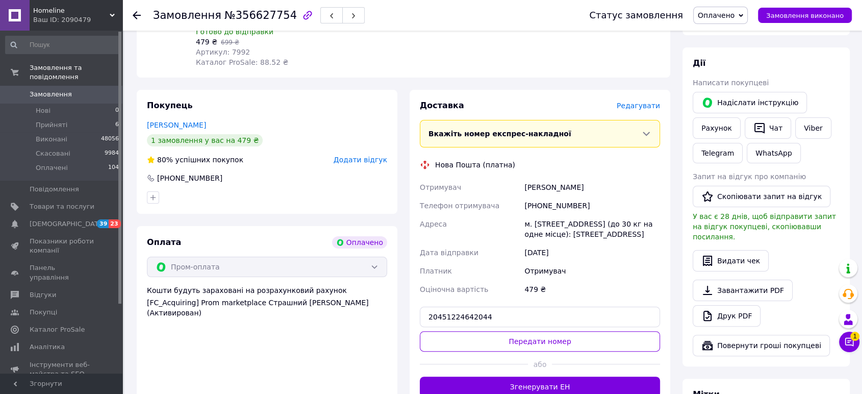
click at [535, 318] on div "Доставка Редагувати Вкажіть номер експрес-накладної Обов'язково введіть номер е…" at bounding box center [540, 248] width 240 height 297
click at [536, 331] on button "Передати номер" at bounding box center [540, 341] width 240 height 20
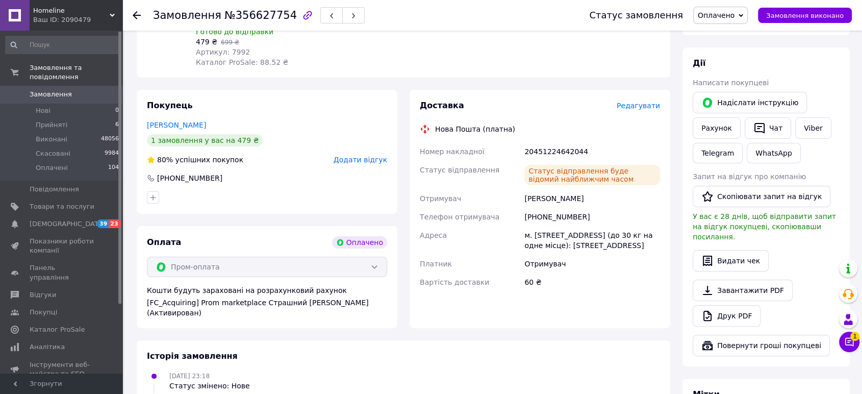
click at [138, 10] on div at bounding box center [137, 15] width 8 height 10
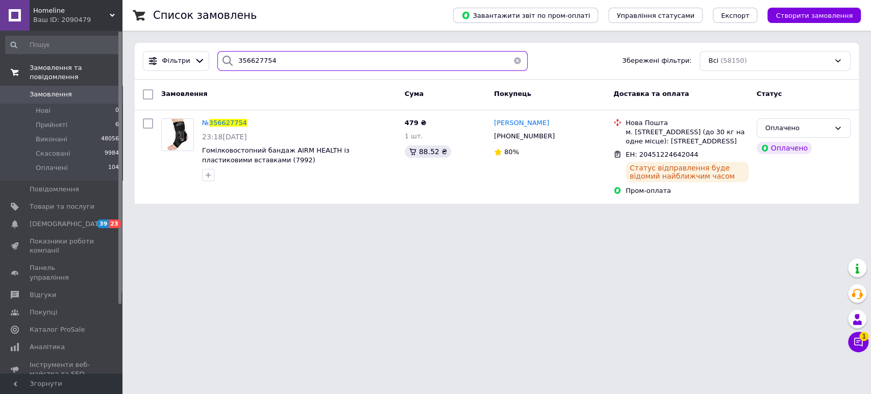
drag, startPoint x: 308, startPoint y: 68, endPoint x: 57, endPoint y: 68, distance: 250.6
click at [91, 68] on div "Homeline Ваш ID: 2090479 Сайт Homeline Кабінет покупця Перевірити стан системи …" at bounding box center [435, 108] width 871 height 216
paste input "3033"
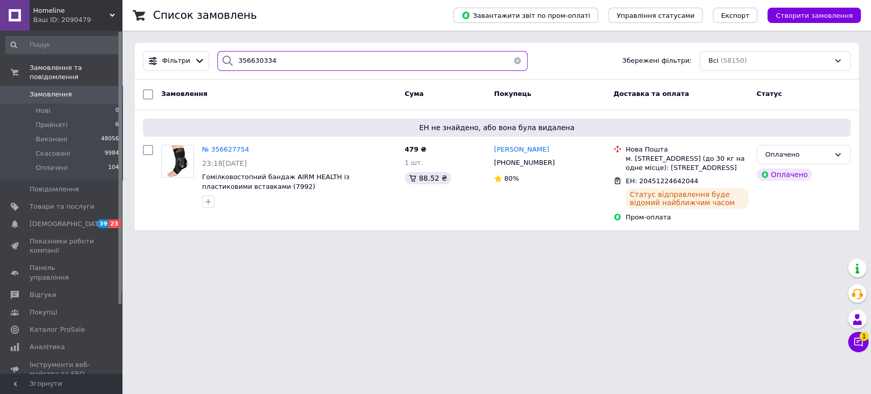
type input "356630334"
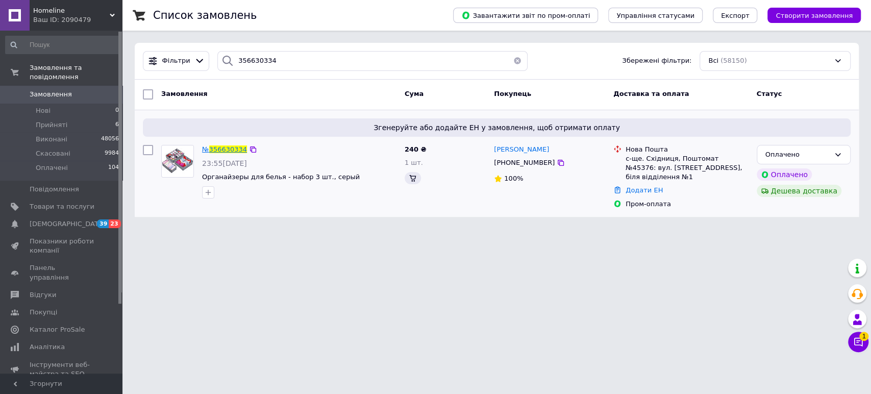
click at [230, 147] on span "356630334" at bounding box center [228, 149] width 38 height 8
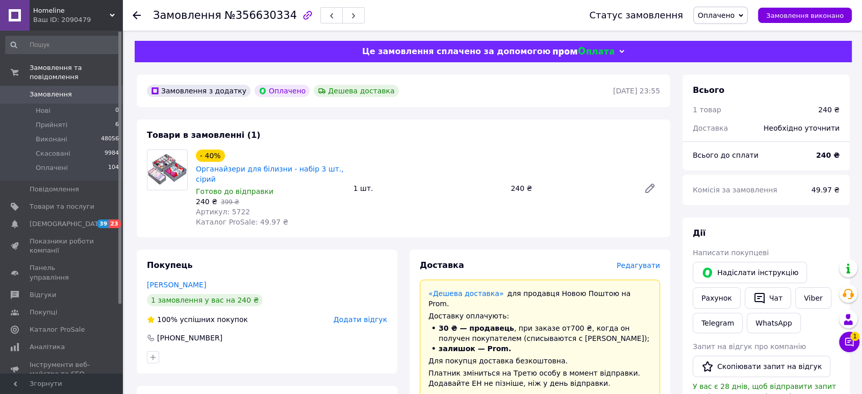
scroll to position [340, 0]
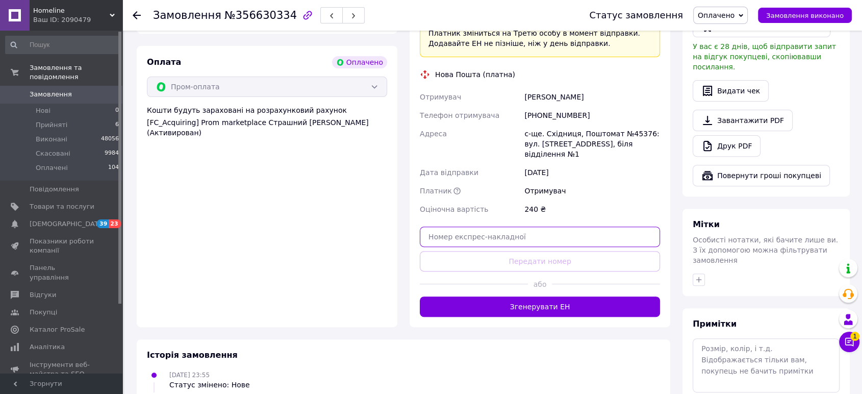
click at [502, 227] on input "text" at bounding box center [540, 237] width 240 height 20
paste input "20451224642045"
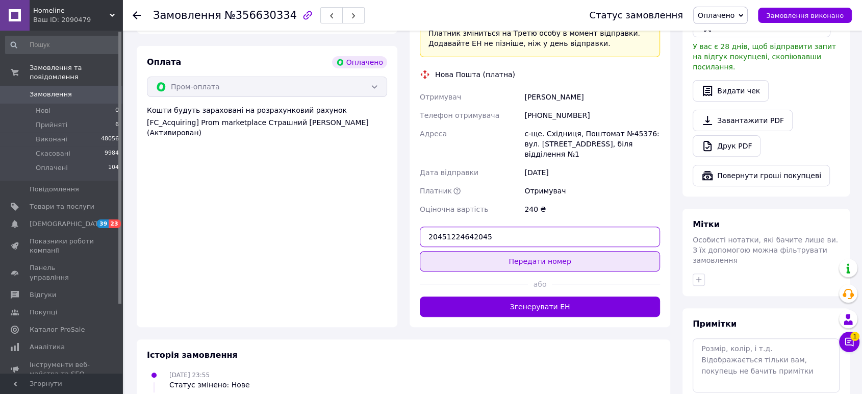
type input "20451224642045"
click at [538, 251] on button "Передати номер" at bounding box center [540, 261] width 240 height 20
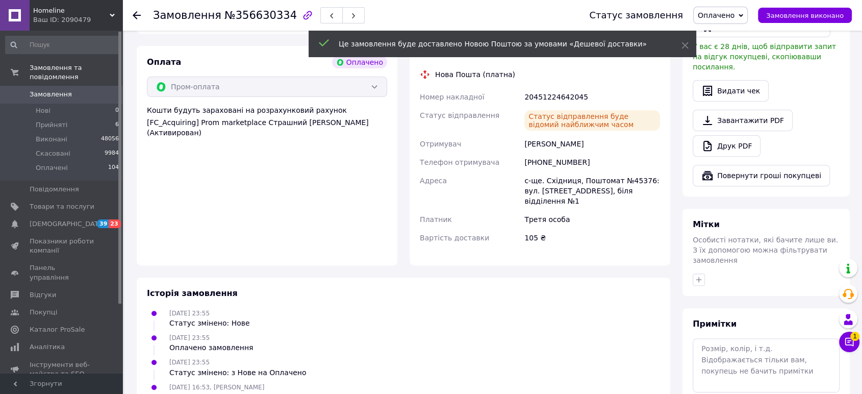
click at [139, 14] on icon at bounding box center [137, 15] width 8 height 8
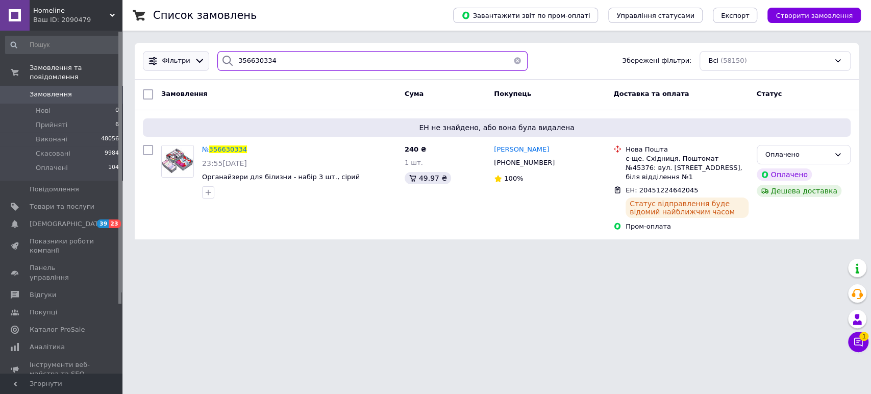
drag, startPoint x: 301, startPoint y: 59, endPoint x: 156, endPoint y: 67, distance: 144.6
click at [178, 67] on div "Фільтри 356630334 Збережені фільтри: Всі (58150)" at bounding box center [497, 61] width 716 height 20
paste input "64919"
type input "356664919"
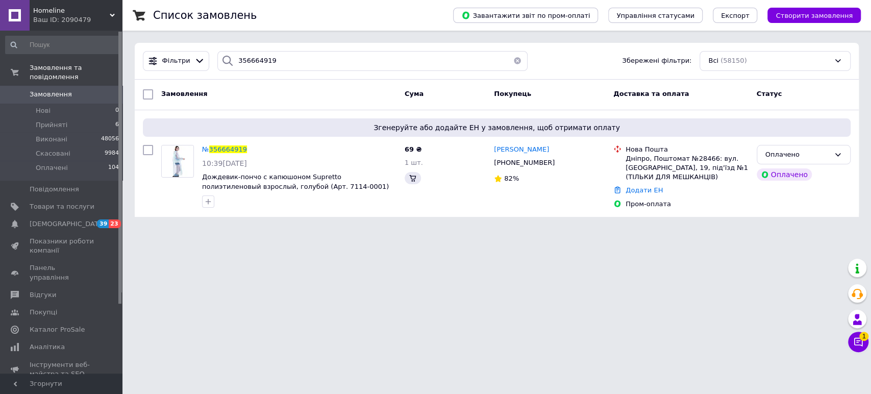
click at [227, 150] on span "356664919" at bounding box center [228, 149] width 38 height 8
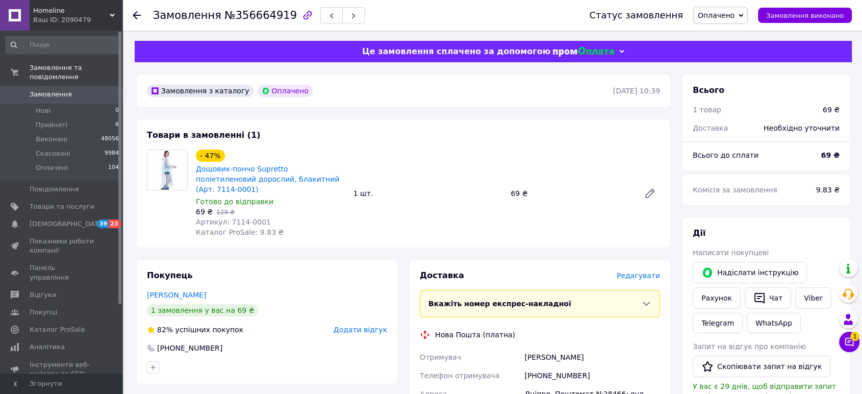
scroll to position [227, 0]
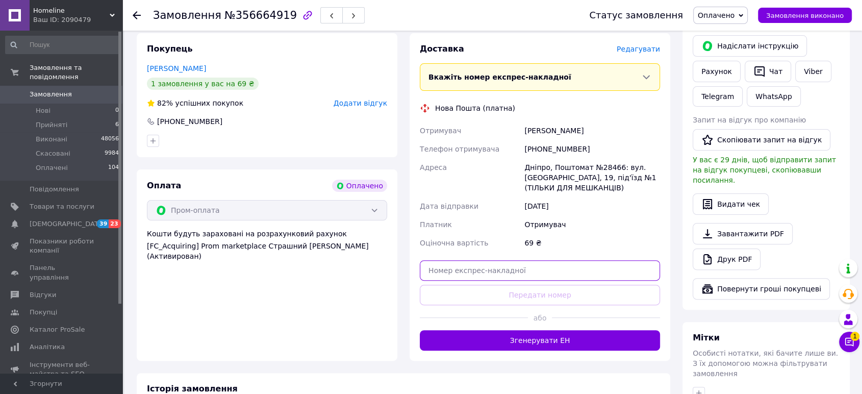
click at [498, 260] on input "text" at bounding box center [540, 270] width 240 height 20
paste input "20451224642148"
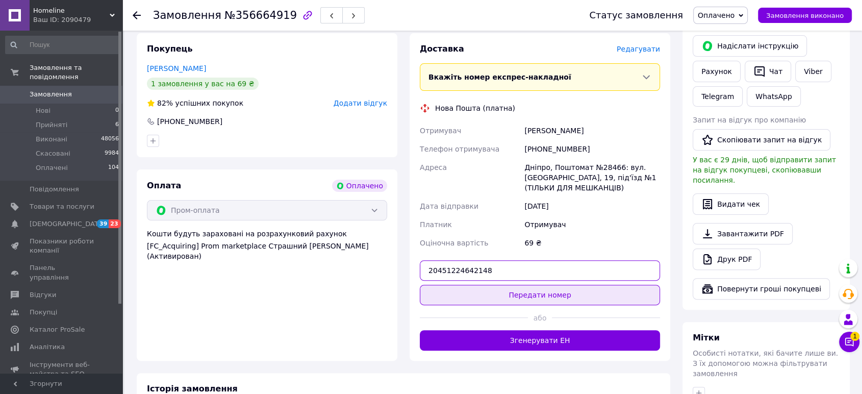
type input "20451224642148"
click at [540, 287] on button "Передати номер" at bounding box center [540, 295] width 240 height 20
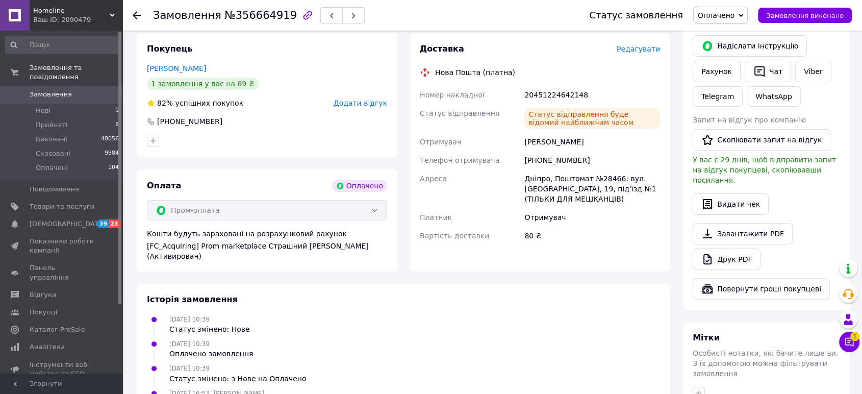
click at [139, 14] on icon at bounding box center [137, 15] width 8 height 8
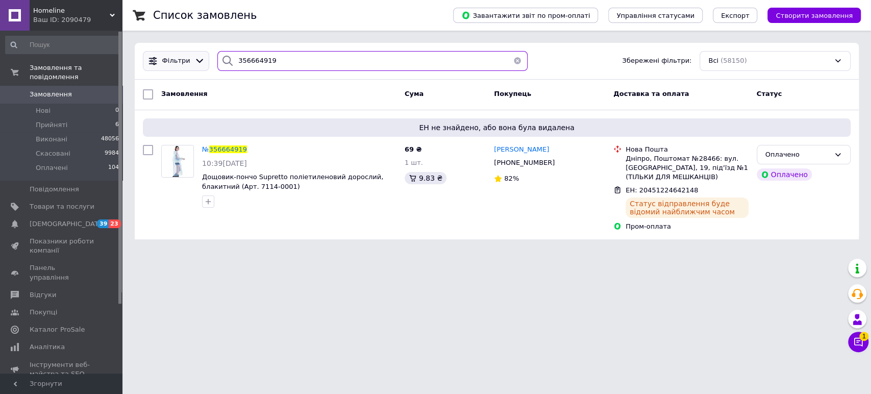
drag, startPoint x: 292, startPoint y: 68, endPoint x: 157, endPoint y: 67, distance: 135.2
click at [187, 67] on div "Фільтри 356664919 Збережені фільтри: Всі (58150)" at bounding box center [497, 61] width 716 height 20
paste input "727058"
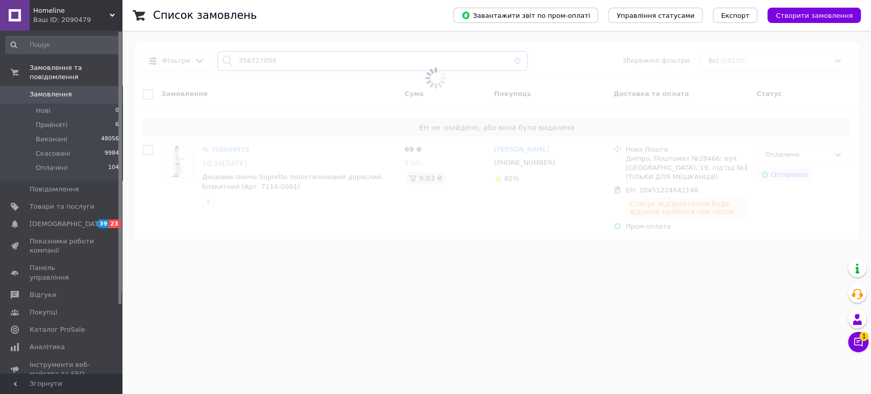
type input "356727058"
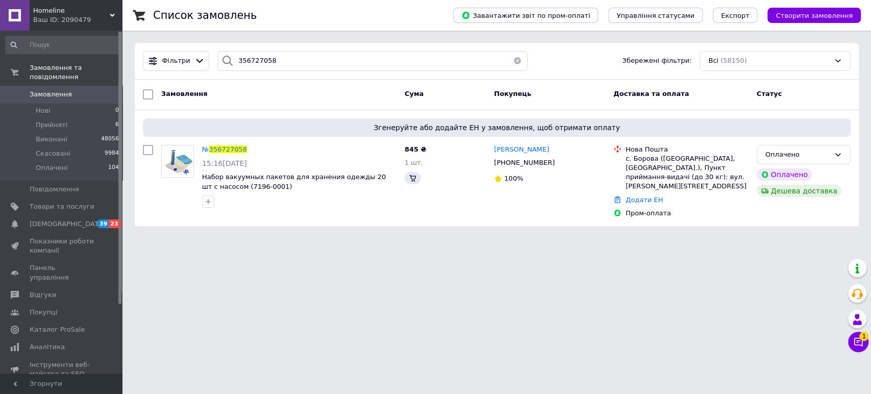
click at [233, 148] on span "356727058" at bounding box center [228, 149] width 38 height 8
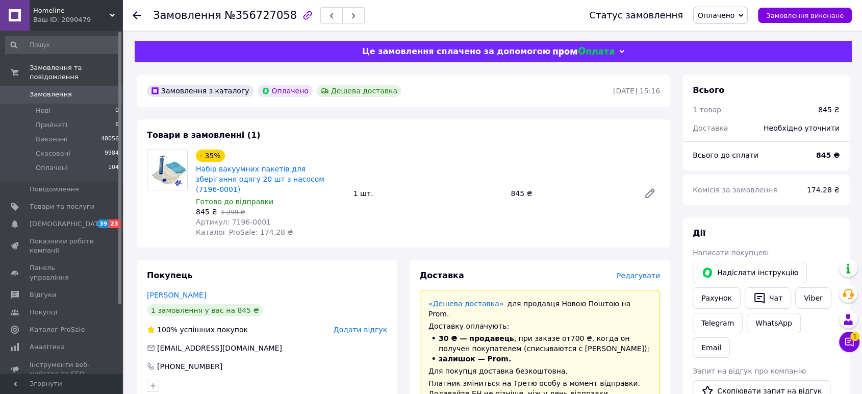
scroll to position [283, 0]
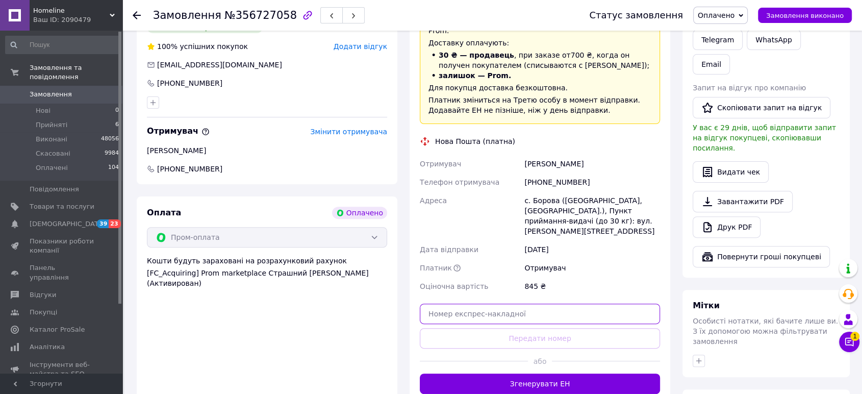
click at [519, 304] on input "text" at bounding box center [540, 314] width 240 height 20
paste input "20451224642316"
type input "20451224642316"
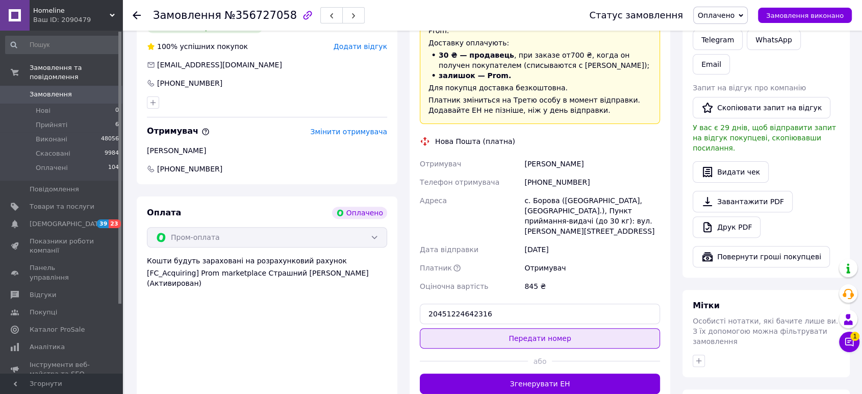
click at [534, 328] on button "Передати номер" at bounding box center [540, 338] width 240 height 20
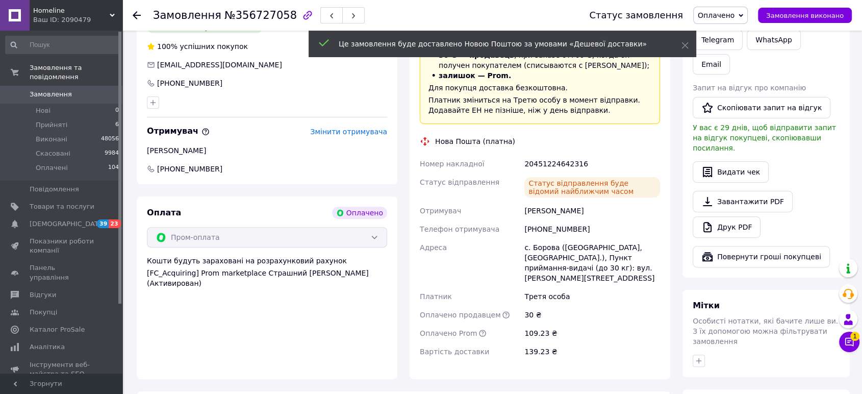
click at [136, 17] on icon at bounding box center [137, 15] width 8 height 8
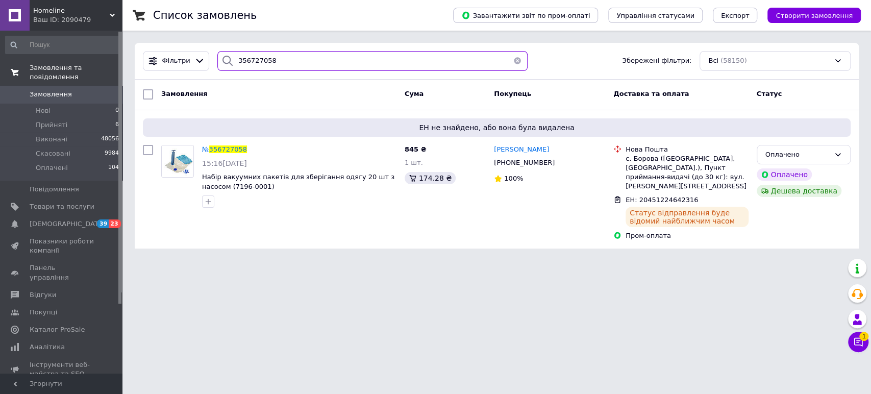
drag, startPoint x: 286, startPoint y: 60, endPoint x: 70, endPoint y: 76, distance: 216.5
click at [94, 76] on div "Homeline Ваш ID: 2090479 Сайт Homeline Кабінет покупця Перевірити стан системи …" at bounding box center [435, 130] width 871 height 261
paste input "32854"
type input "356732854"
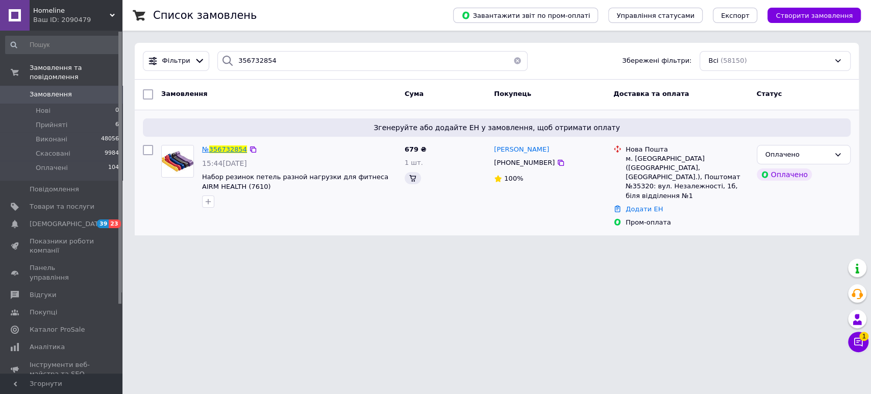
click at [235, 146] on span "356732854" at bounding box center [228, 149] width 38 height 8
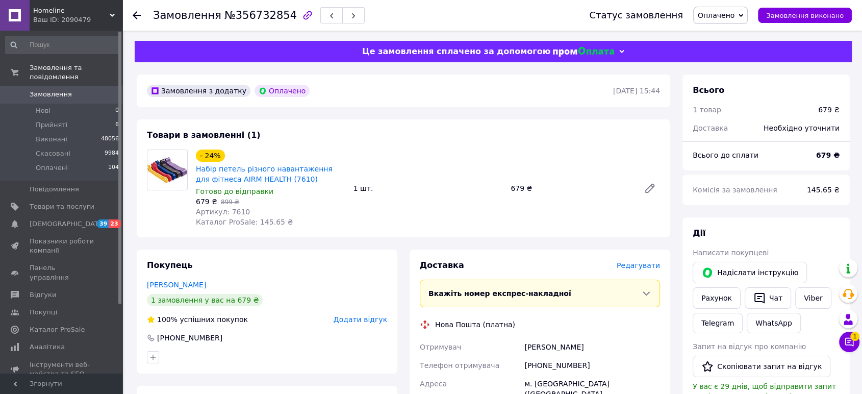
scroll to position [283, 0]
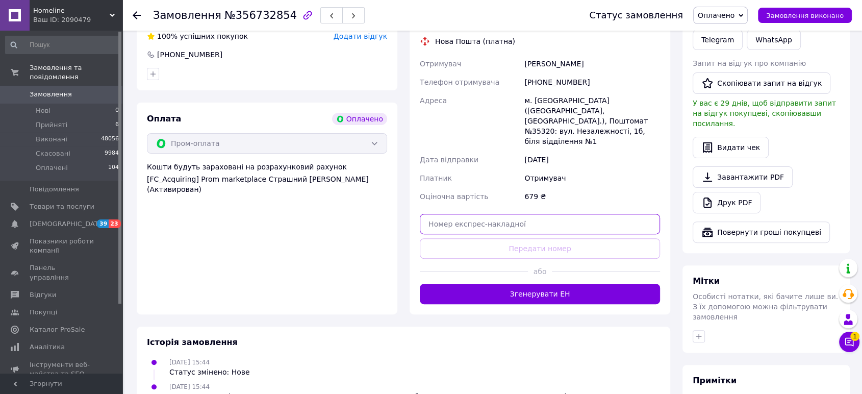
click at [522, 214] on input "text" at bounding box center [540, 224] width 240 height 20
paste input "20451224642324"
type input "20451224642324"
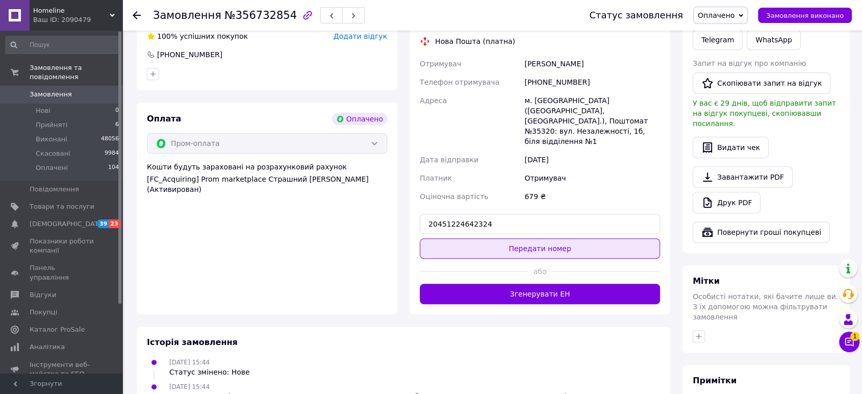
click at [531, 238] on button "Передати номер" at bounding box center [540, 248] width 240 height 20
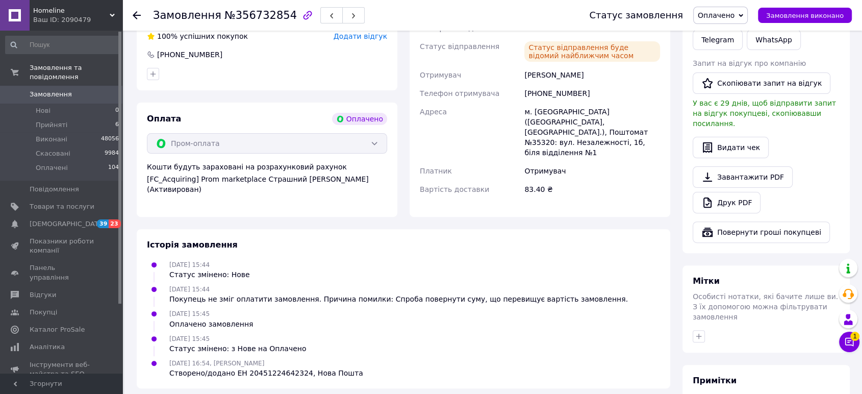
click at [140, 12] on icon at bounding box center [137, 15] width 8 height 8
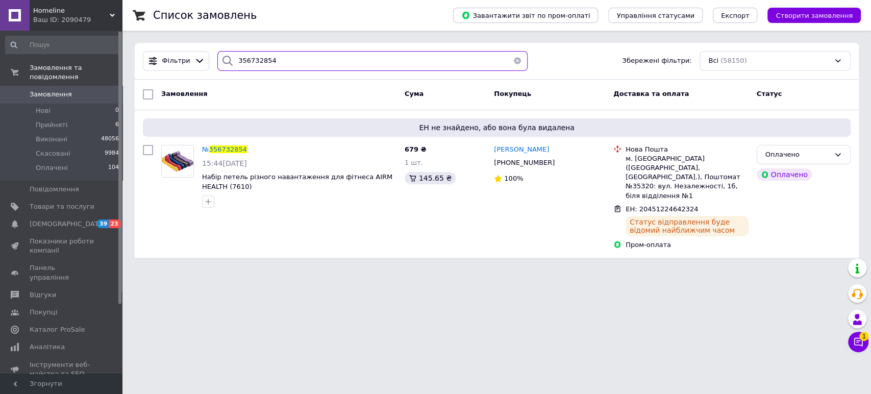
drag, startPoint x: 296, startPoint y: 66, endPoint x: 139, endPoint y: 70, distance: 157.7
click at [194, 68] on div "Фільтри 356732854 Збережені фільтри: Всі (58150)" at bounding box center [497, 61] width 716 height 20
paste input "58688"
type input "356758688"
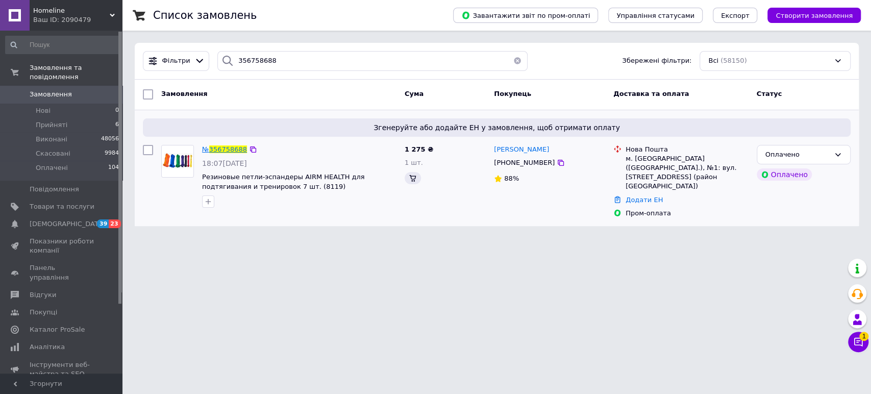
click at [237, 148] on span "356758688" at bounding box center [228, 149] width 38 height 8
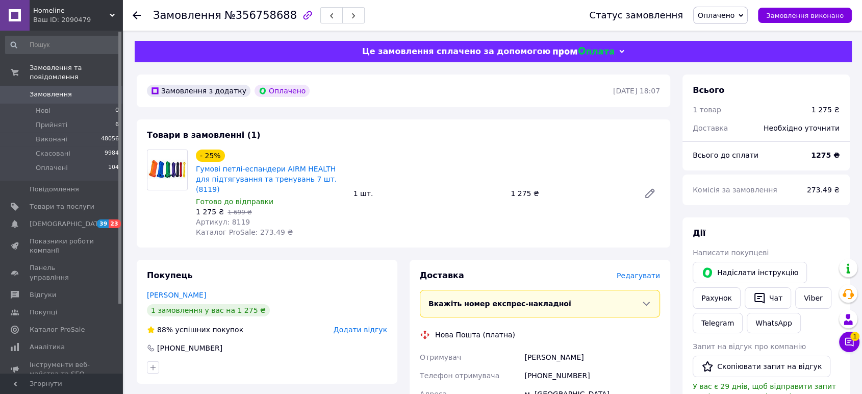
scroll to position [283, 0]
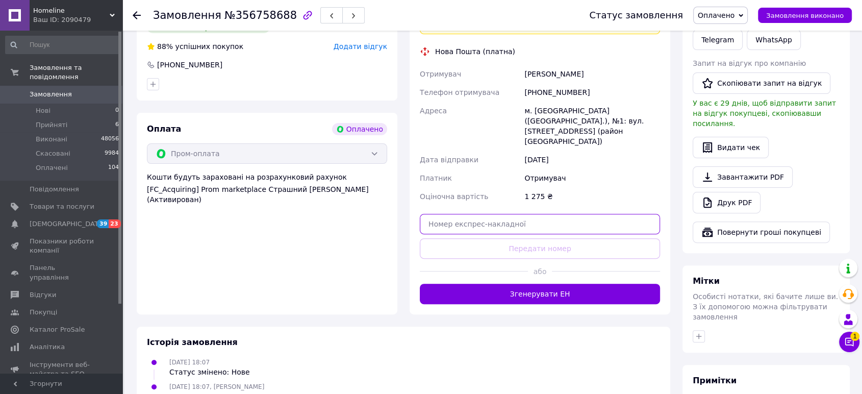
click at [518, 214] on input "text" at bounding box center [540, 224] width 240 height 20
paste input "20451224754494"
type input "20451224754494"
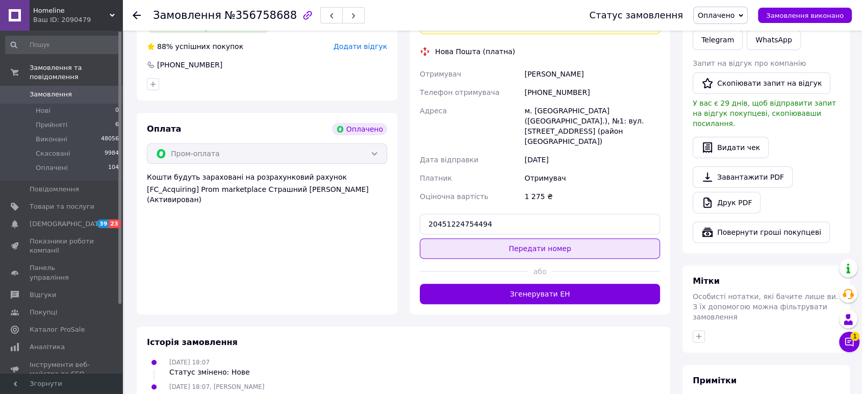
click at [527, 238] on button "Передати номер" at bounding box center [540, 248] width 240 height 20
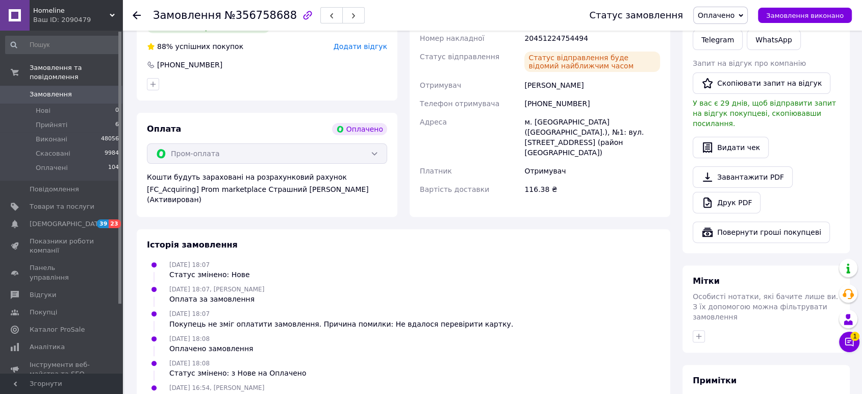
drag, startPoint x: 81, startPoint y: 15, endPoint x: 94, endPoint y: 13, distance: 12.9
click at [82, 15] on div "Ваш ID: 2090479" at bounding box center [77, 19] width 89 height 9
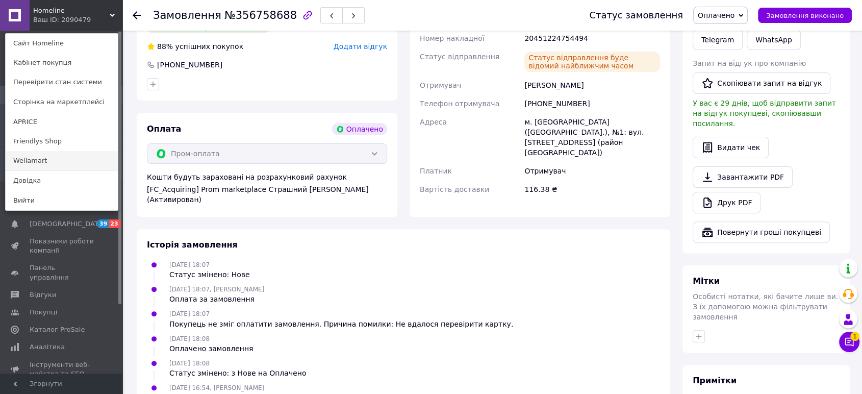
click at [43, 162] on link "Wellamart" at bounding box center [62, 160] width 112 height 19
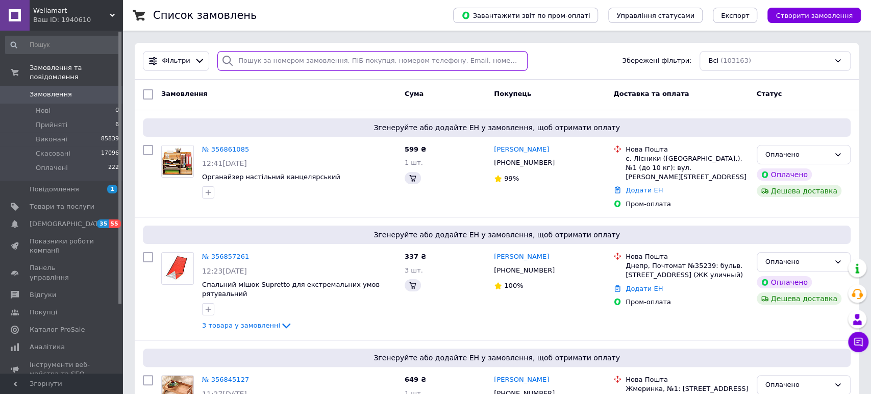
click at [379, 64] on input "search" at bounding box center [372, 61] width 310 height 20
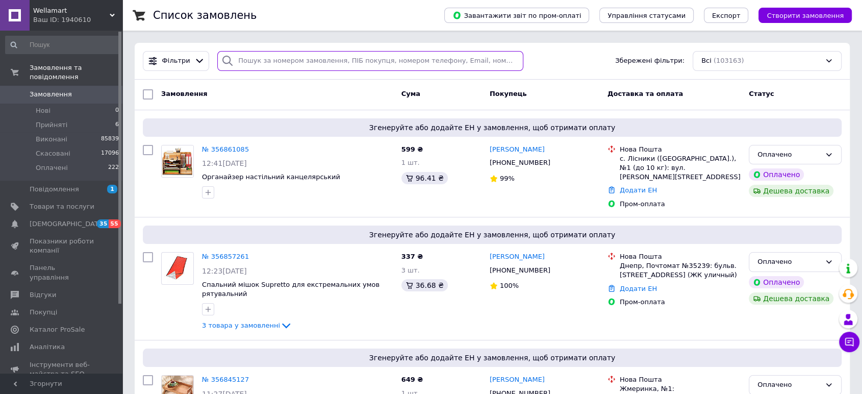
paste input "356635057"
type input "356635057"
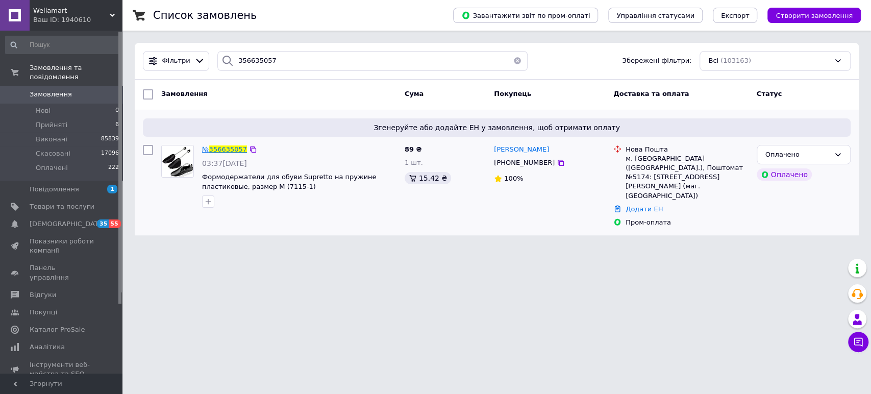
click at [233, 146] on span "356635057" at bounding box center [228, 149] width 38 height 8
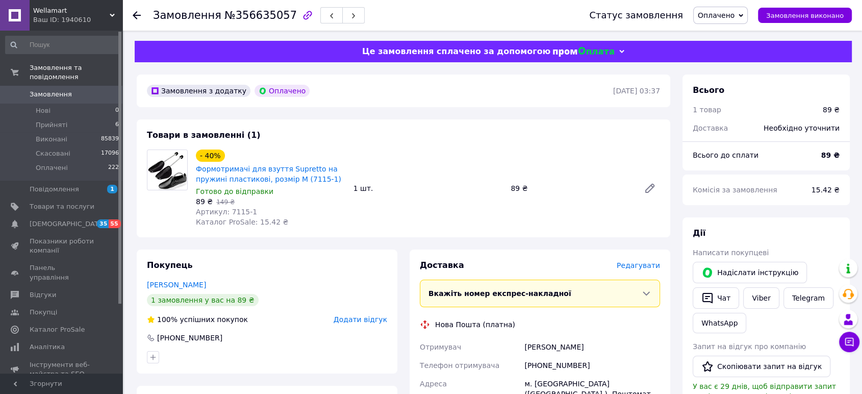
scroll to position [283, 0]
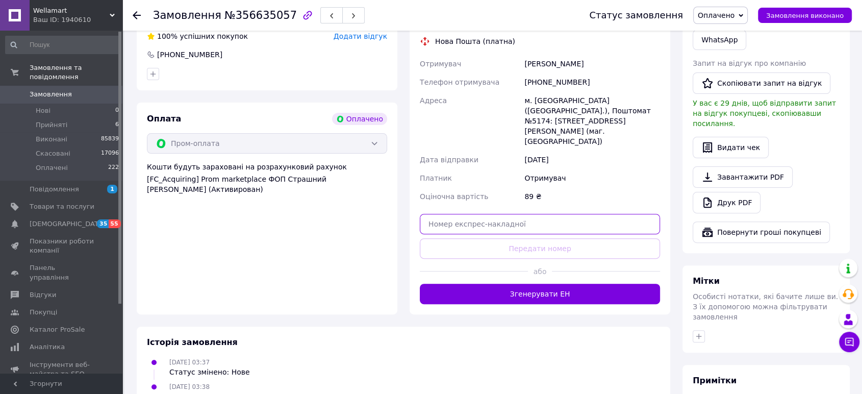
click at [514, 214] on input "text" at bounding box center [540, 224] width 240 height 20
paste input "20451224642057"
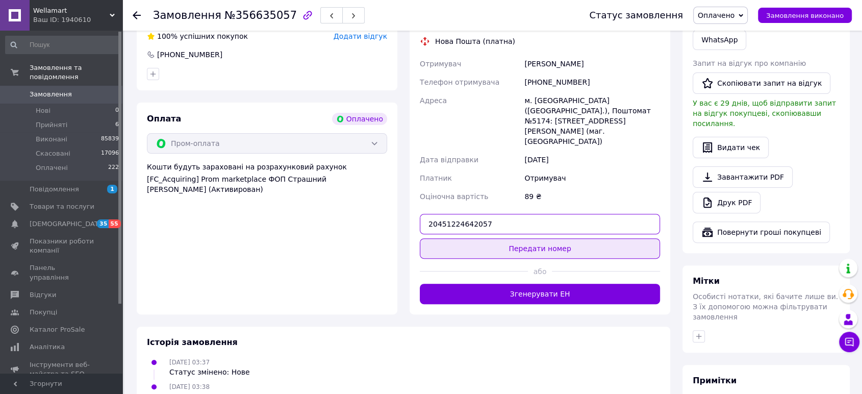
type input "20451224642057"
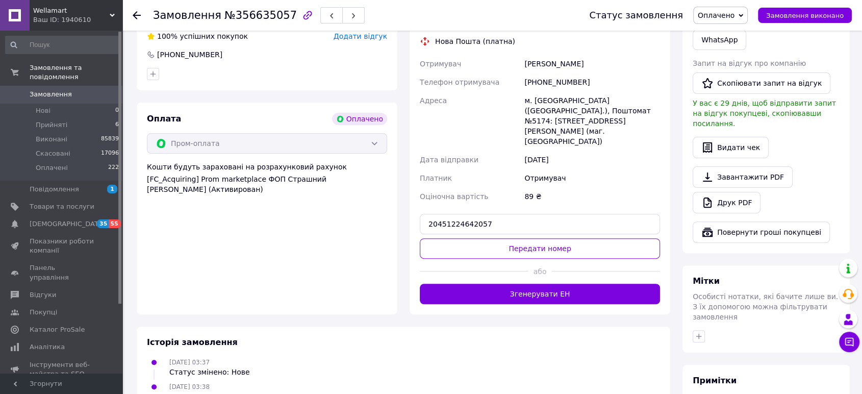
drag, startPoint x: 529, startPoint y: 222, endPoint x: 529, endPoint y: 203, distance: 19.4
click at [529, 238] on button "Передати номер" at bounding box center [540, 248] width 240 height 20
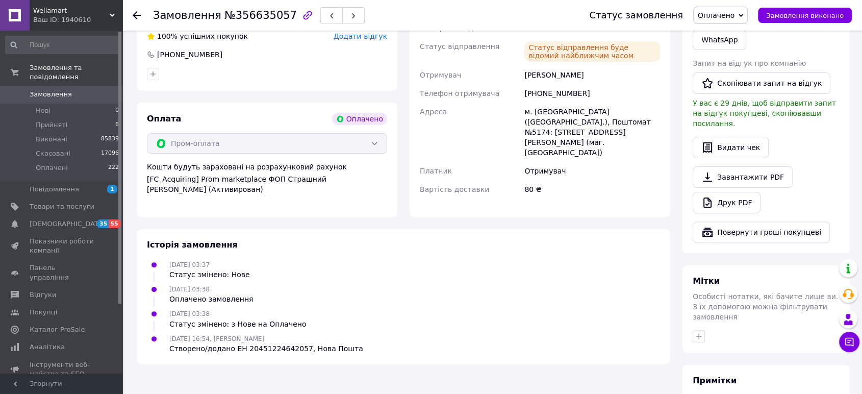
click at [137, 13] on icon at bounding box center [137, 15] width 8 height 8
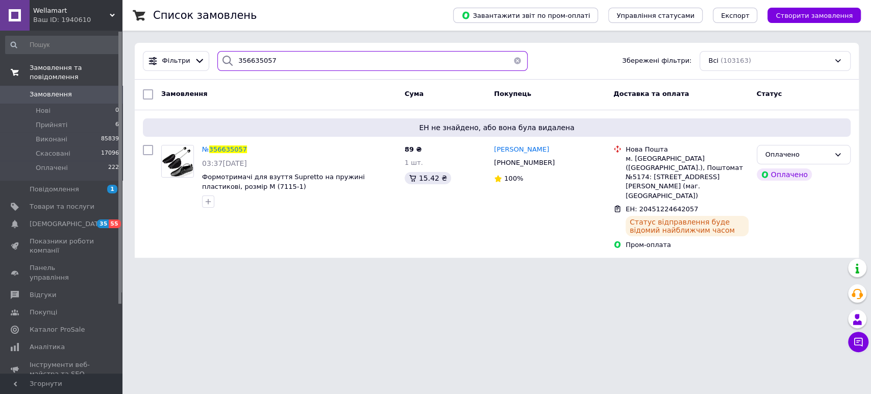
drag, startPoint x: 297, startPoint y: 69, endPoint x: 90, endPoint y: 66, distance: 207.2
click at [165, 68] on div "Фільтри 356635057 Збережені фільтри: Всі (103163)" at bounding box center [497, 61] width 716 height 20
paste input "74270"
type input "356674270"
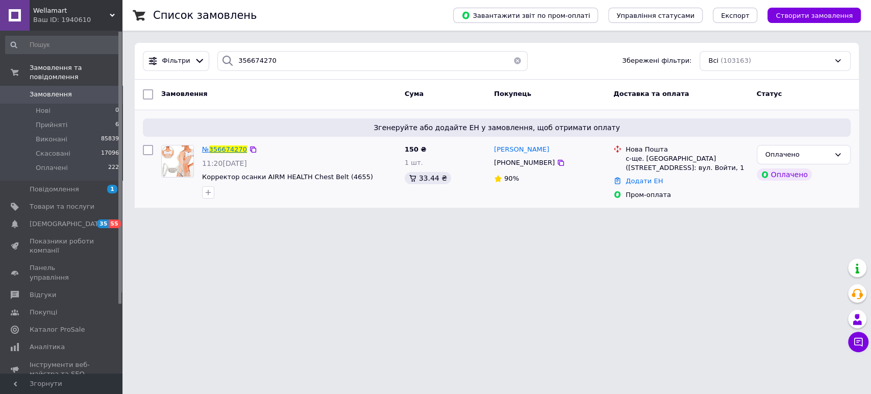
click at [234, 150] on span "356674270" at bounding box center [228, 149] width 38 height 8
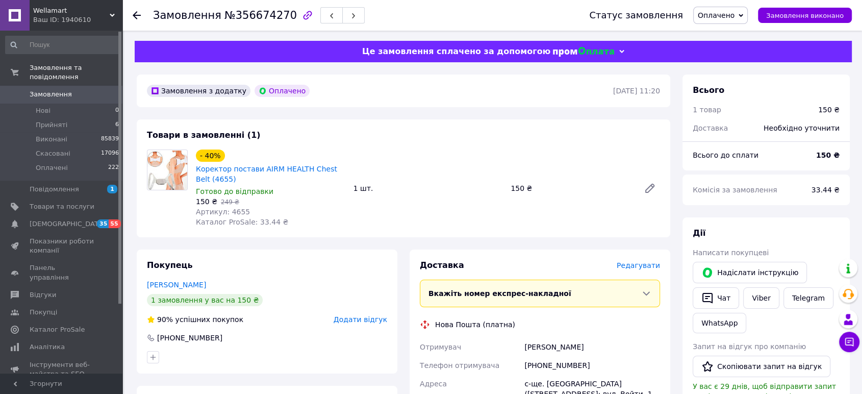
scroll to position [340, 0]
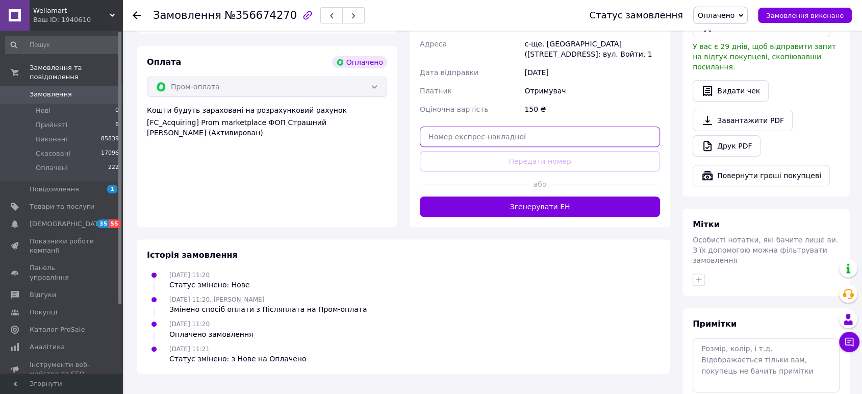
click at [527, 145] on input "text" at bounding box center [540, 137] width 240 height 20
paste input "20451224642213"
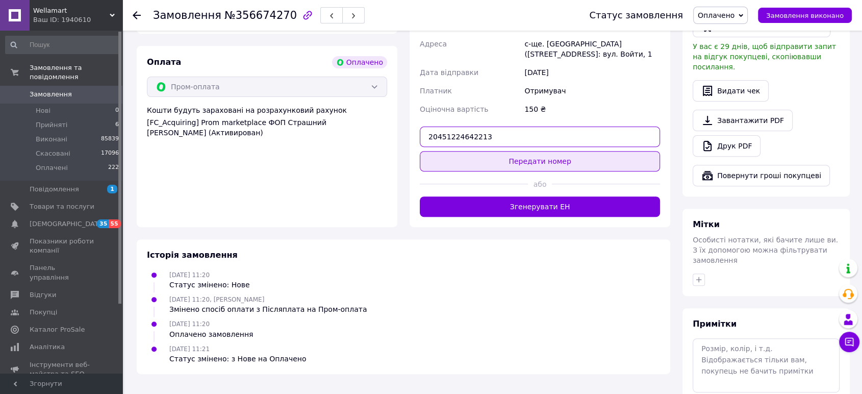
type input "20451224642213"
click at [539, 165] on button "Передати номер" at bounding box center [540, 161] width 240 height 20
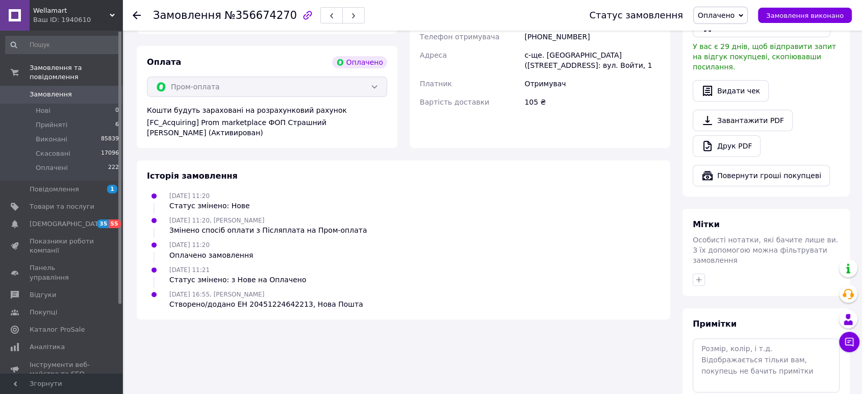
click at [141, 17] on div at bounding box center [143, 15] width 20 height 31
click at [139, 17] on icon at bounding box center [137, 15] width 8 height 8
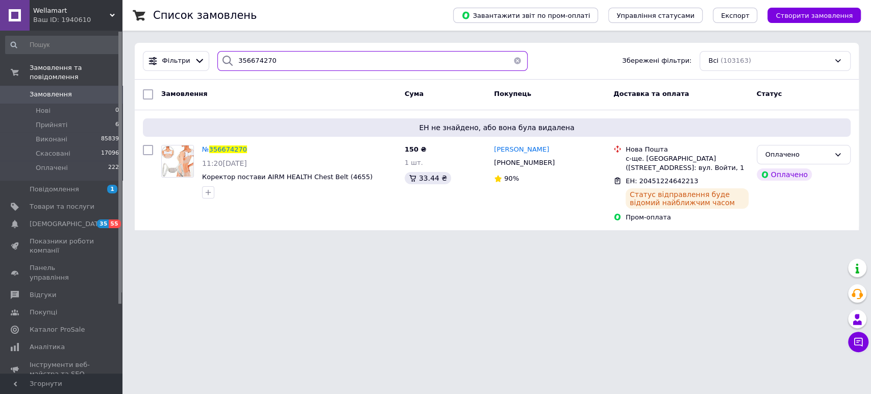
drag, startPoint x: 323, startPoint y: 68, endPoint x: 41, endPoint y: 53, distance: 282.1
click at [61, 53] on div "Wellamart Ваш ID: 1940610 Сайт Wellamart Кабінет покупця Перевірити стан систем…" at bounding box center [435, 121] width 871 height 242
paste input "715318"
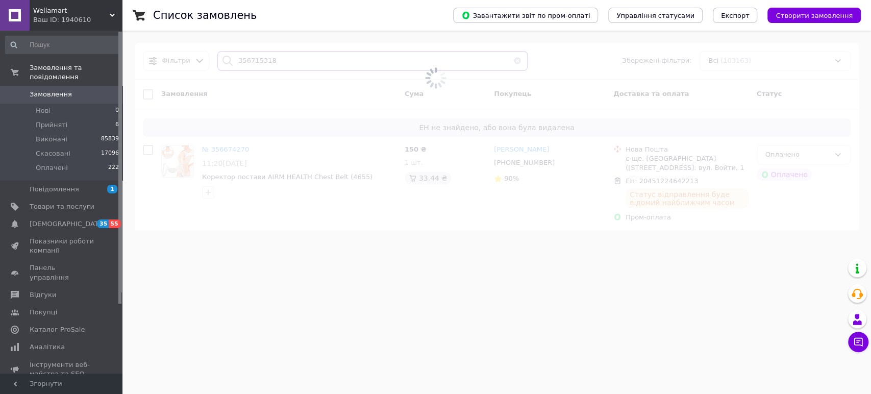
type input "356715318"
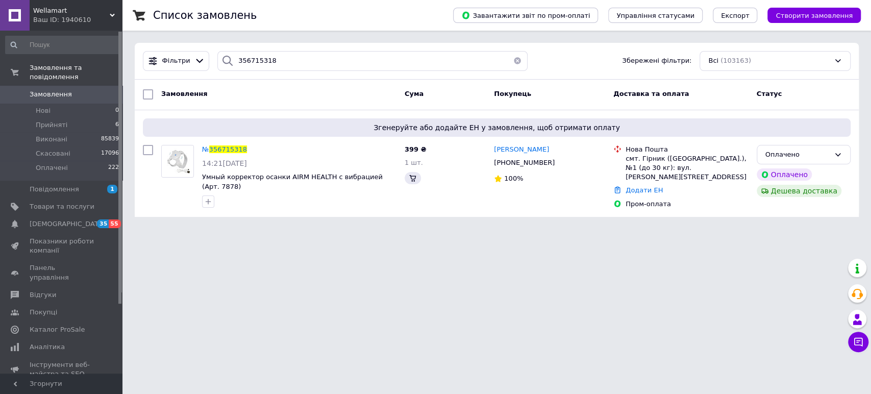
click at [228, 150] on span "356715318" at bounding box center [228, 149] width 38 height 8
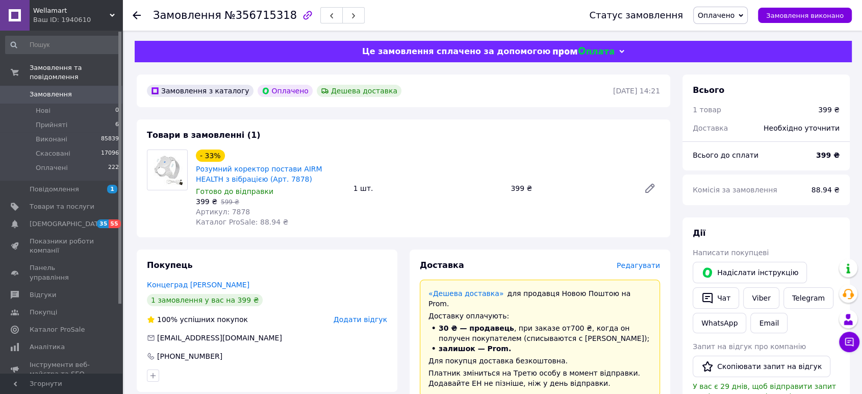
scroll to position [340, 0]
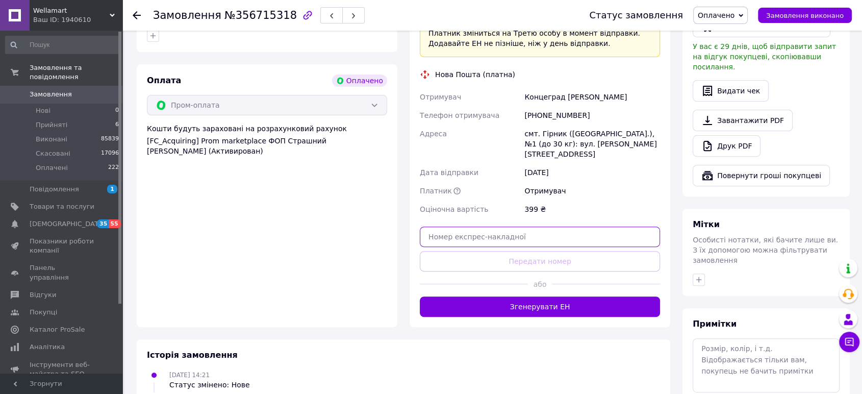
click at [538, 227] on input "text" at bounding box center [540, 237] width 240 height 20
paste input "20451224642300"
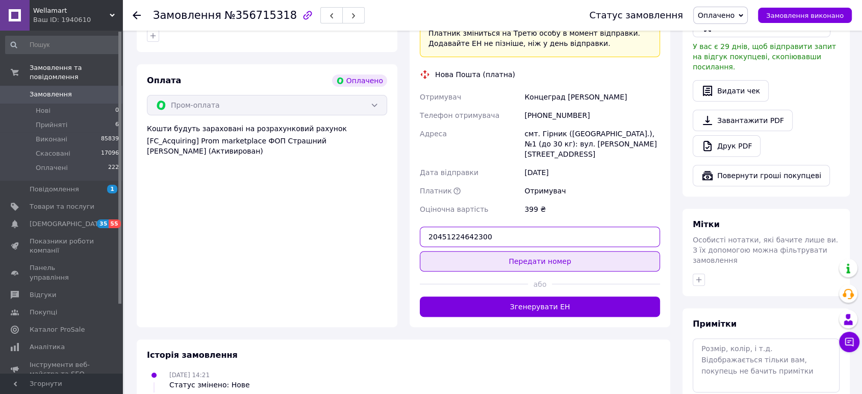
type input "20451224642300"
click at [547, 251] on button "Передати номер" at bounding box center [540, 261] width 240 height 20
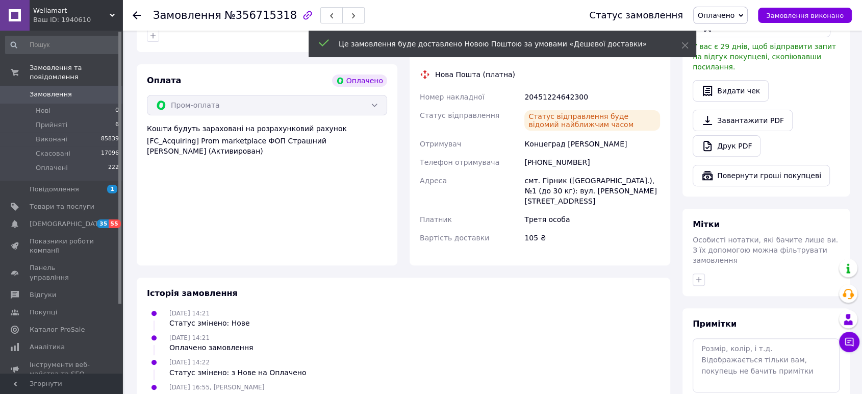
click at [100, 20] on div "Ваш ID: 1940610" at bounding box center [77, 19] width 89 height 9
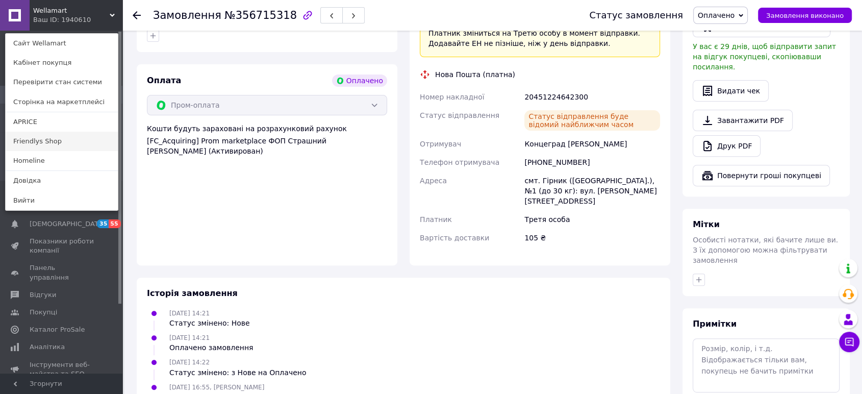
click at [41, 137] on link "Friendlys Shop" at bounding box center [62, 141] width 112 height 19
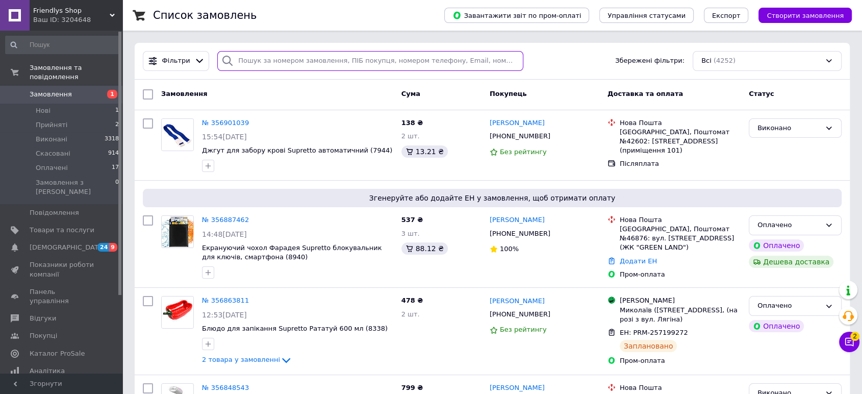
click at [371, 60] on input "search" at bounding box center [370, 61] width 306 height 20
paste input "356719488"
type input "356719488"
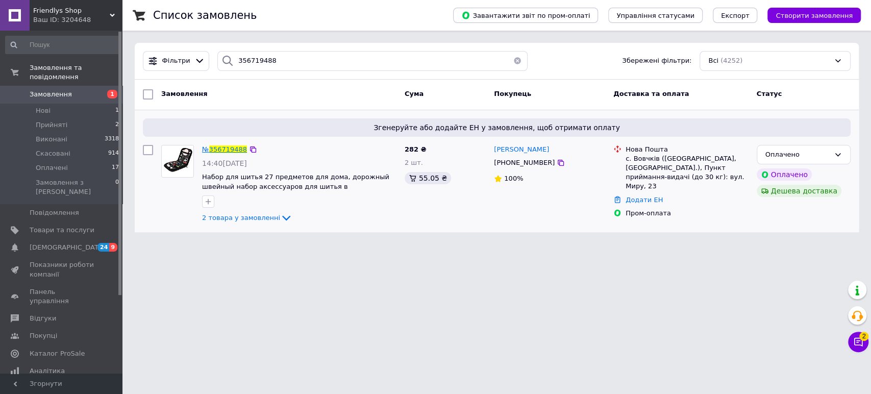
click at [221, 146] on span "356719488" at bounding box center [228, 149] width 38 height 8
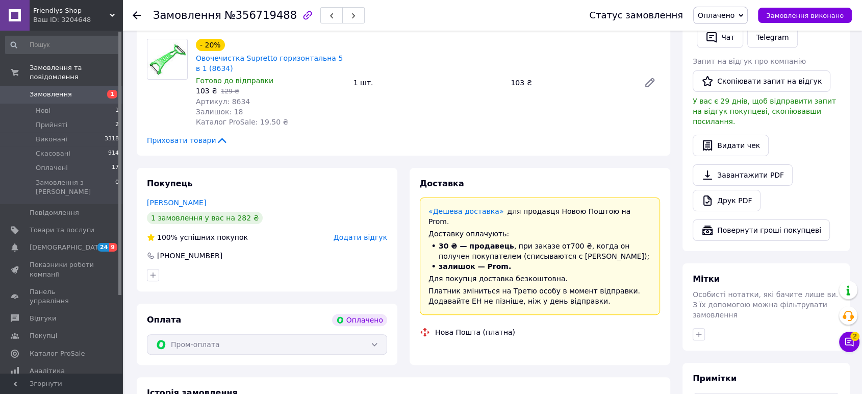
scroll to position [363, 0]
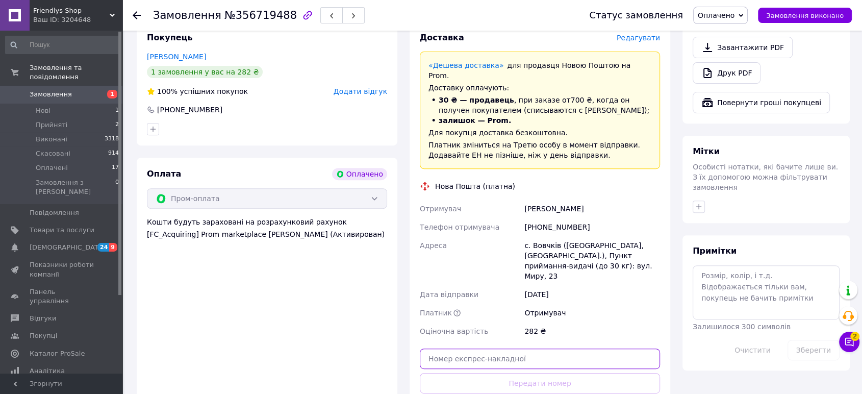
click at [537, 349] on input "text" at bounding box center [540, 359] width 240 height 20
paste input "20451224642260"
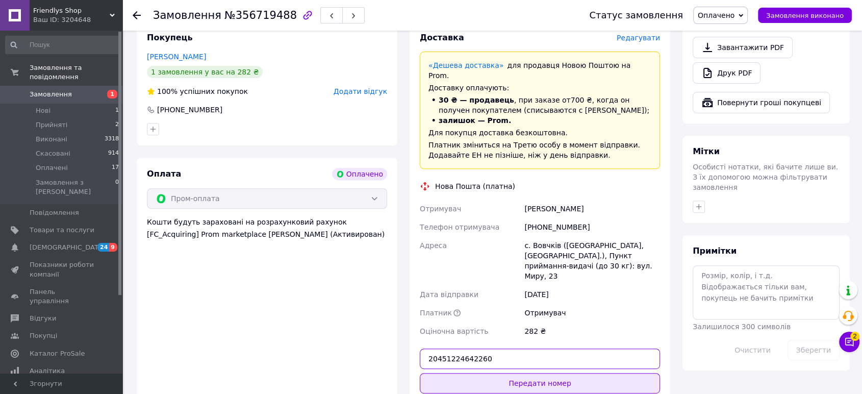
type input "20451224642260"
click at [537, 373] on button "Передати номер" at bounding box center [540, 383] width 240 height 20
